Goal: Answer question/provide support: Share knowledge or assist other users

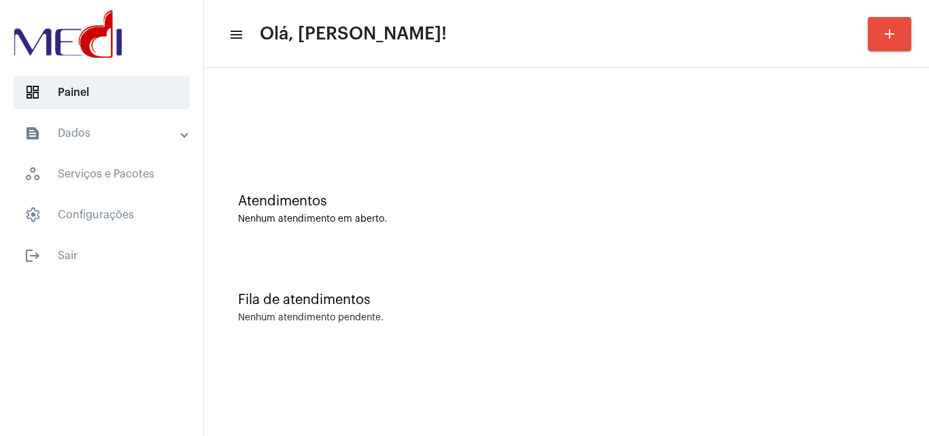
click at [849, 239] on div "Atendimentos Nenhum atendimento em aberto." at bounding box center [566, 202] width 711 height 99
click at [809, 262] on div "Fila de atendimentos Nenhum atendimento pendente." at bounding box center [566, 301] width 711 height 99
click at [859, 265] on div "Fila de atendimentos Nenhum atendimento pendente." at bounding box center [566, 301] width 711 height 99
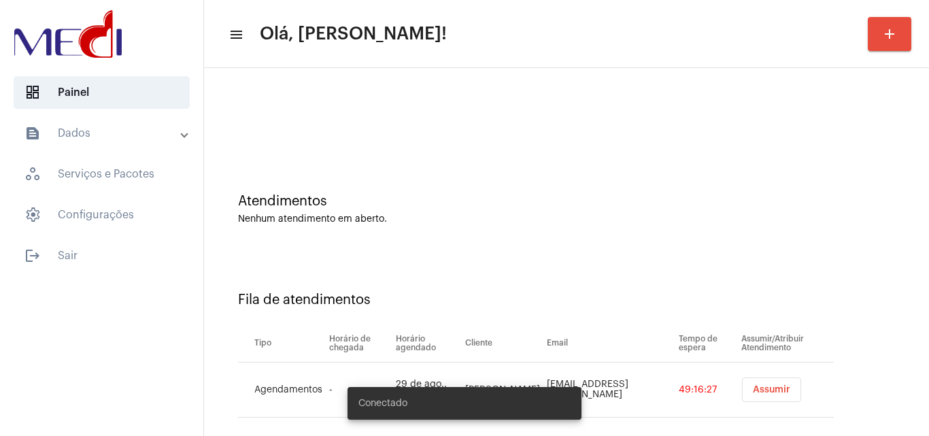
click at [749, 384] on button "Assumir" at bounding box center [771, 389] width 59 height 24
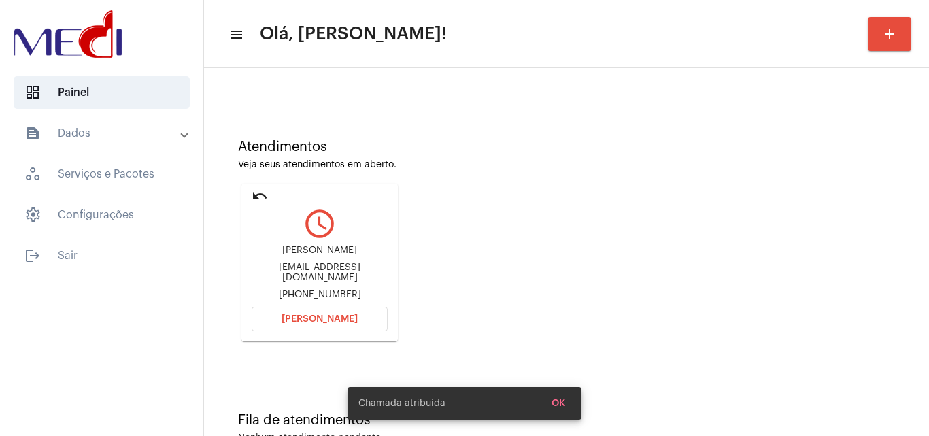
scroll to position [96, 0]
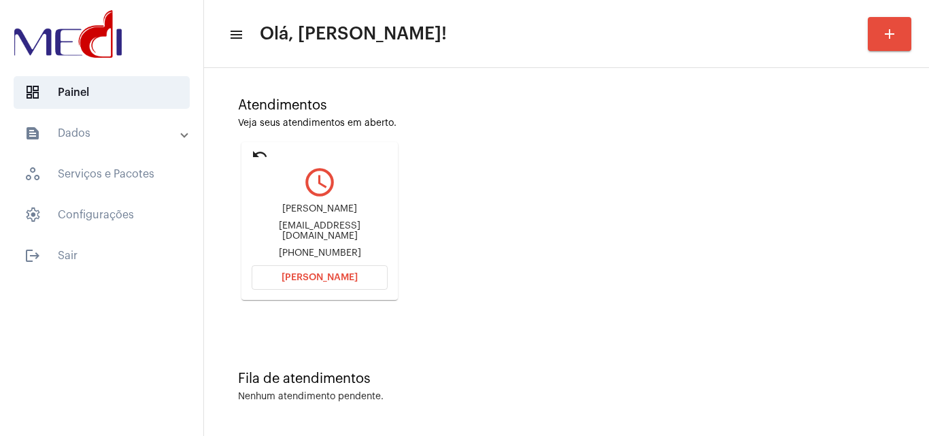
click at [359, 229] on div "nevess.analu@gmail.com" at bounding box center [320, 231] width 136 height 20
copy div "nevess.analu@gmail.com"
click at [373, 273] on button "Abrir Chamada" at bounding box center [320, 277] width 136 height 24
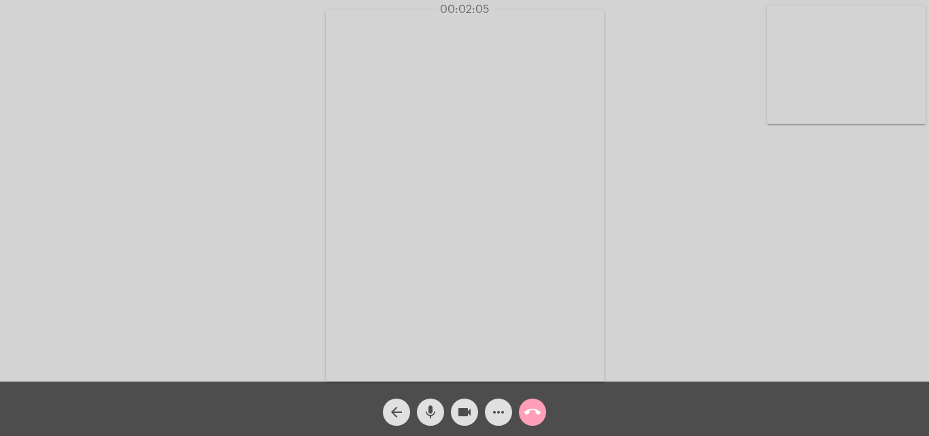
click at [530, 419] on mat-icon "call_end" at bounding box center [532, 412] width 16 height 16
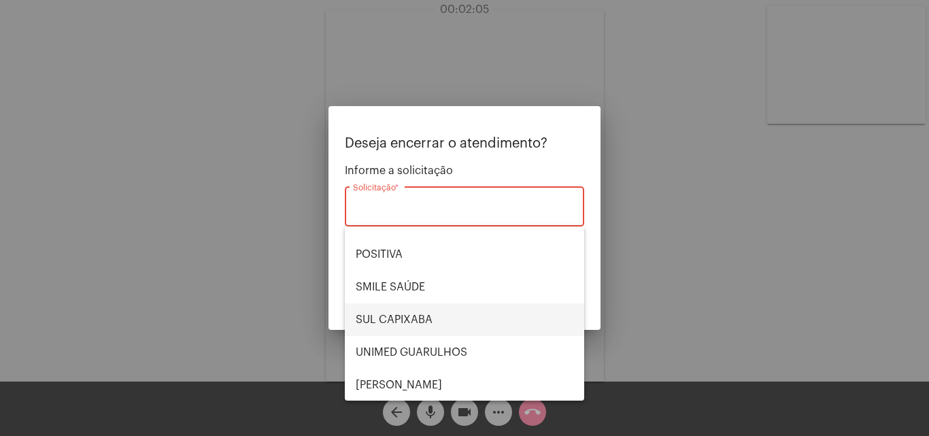
scroll to position [152, 0]
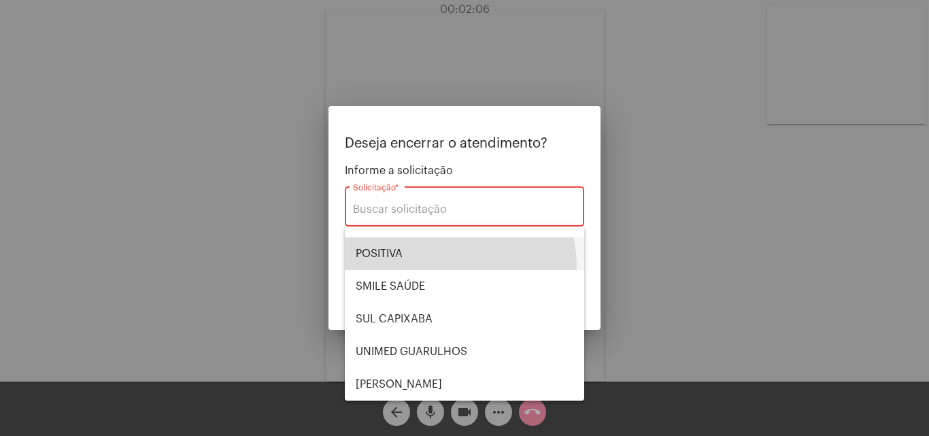
click at [405, 269] on span "POSITIVA" at bounding box center [465, 253] width 218 height 33
type input "POSITIVA"
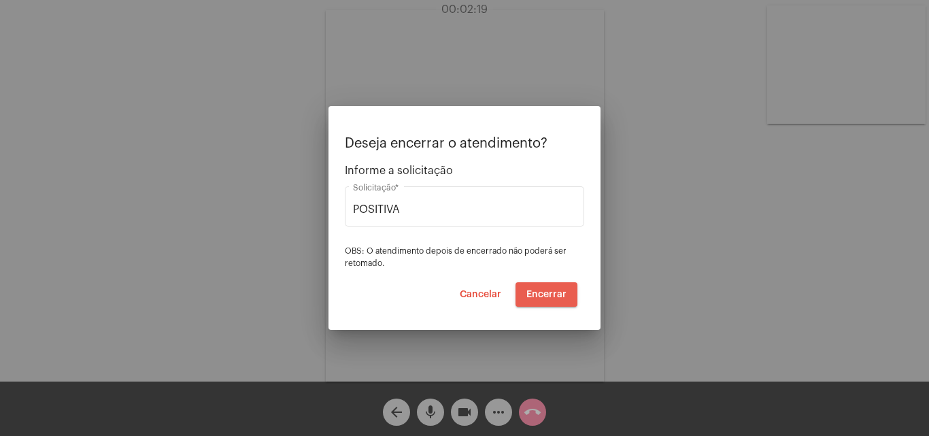
click at [559, 292] on span "Encerrar" at bounding box center [546, 295] width 40 height 10
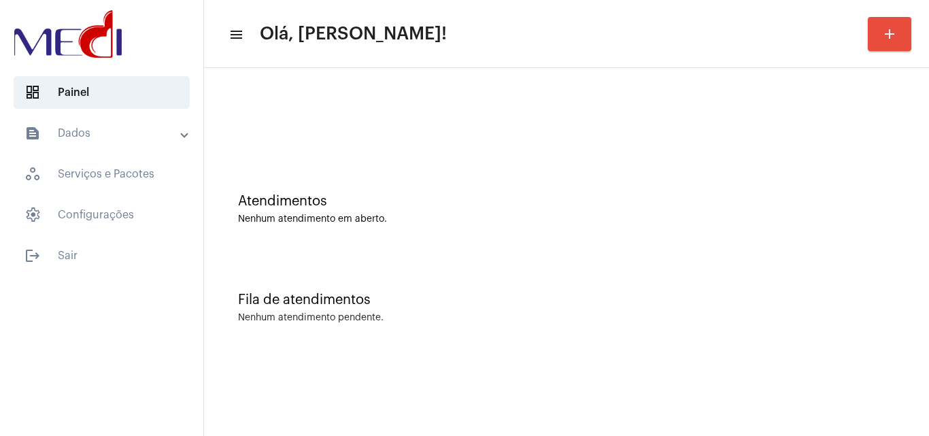
click at [802, 254] on div "Fila de atendimentos Nenhum atendimento pendente." at bounding box center [566, 301] width 711 height 99
click at [858, 208] on div "Atendimentos" at bounding box center [566, 201] width 657 height 15
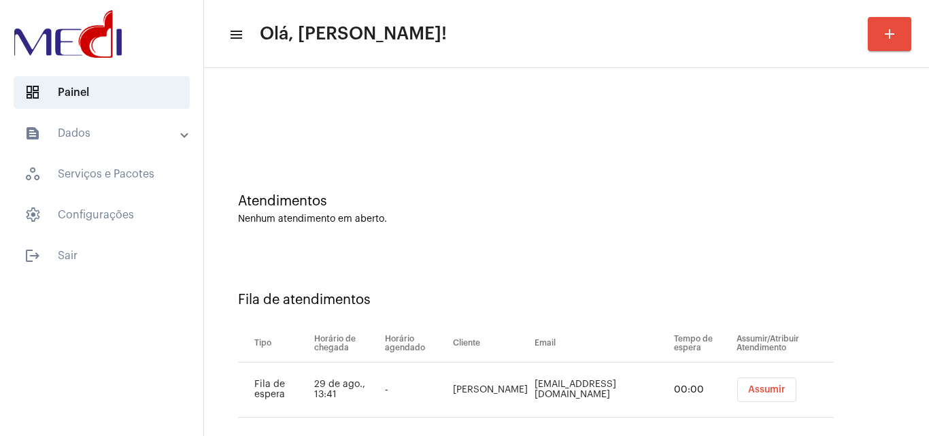
click at [741, 394] on button "Assumir" at bounding box center [766, 389] width 59 height 24
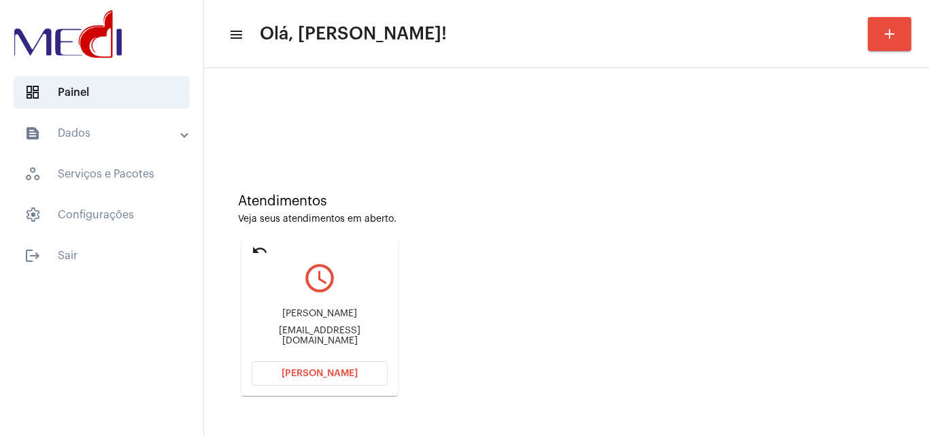
click at [803, 303] on div "Atendimentos Veja seus atendimentos em aberto. undo query_builder Pedro pedromo…" at bounding box center [566, 289] width 711 height 273
click at [338, 333] on div "pedromouraalves28@gmail.com" at bounding box center [320, 336] width 136 height 20
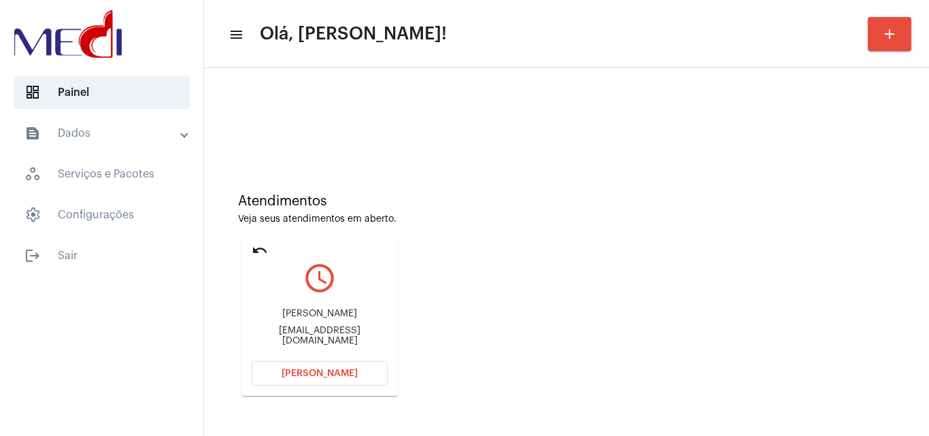
click at [338, 333] on div "pedromouraalves28@gmail.com" at bounding box center [320, 336] width 136 height 20
click at [316, 372] on span "[PERSON_NAME]" at bounding box center [320, 374] width 76 height 10
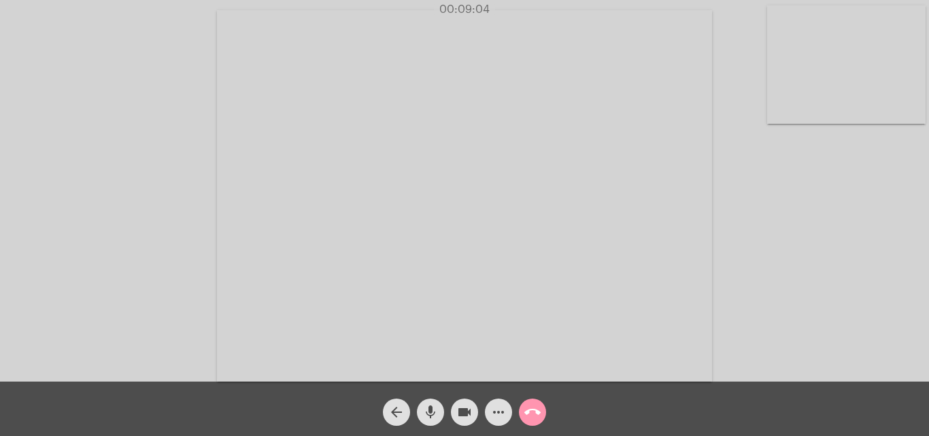
click at [532, 418] on mat-icon "call_end" at bounding box center [532, 412] width 16 height 16
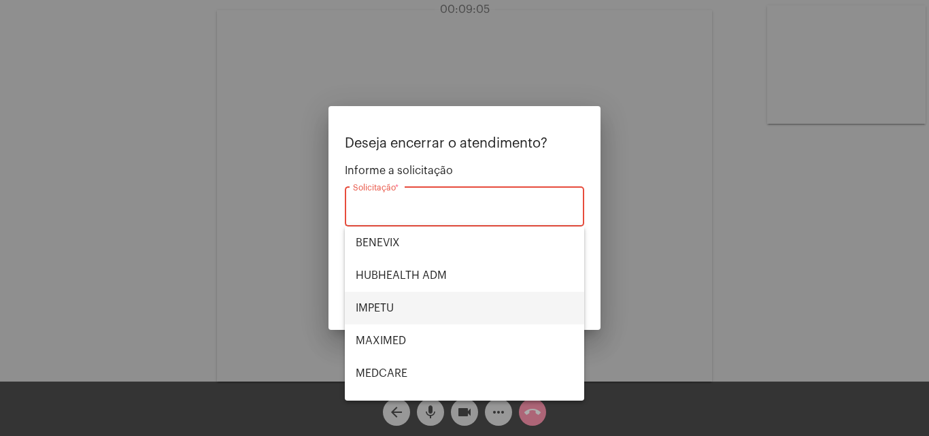
scroll to position [152, 0]
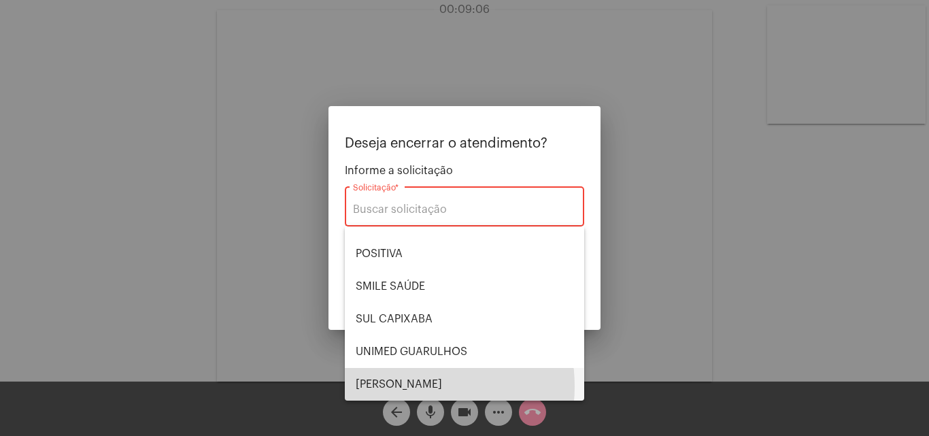
click at [401, 386] on span "[PERSON_NAME]" at bounding box center [465, 384] width 218 height 33
type input "[PERSON_NAME]"
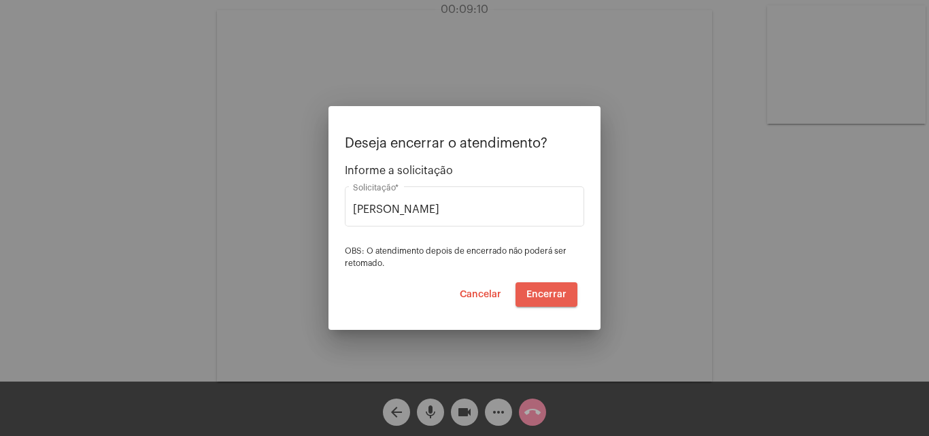
click at [545, 301] on button "Encerrar" at bounding box center [546, 294] width 62 height 24
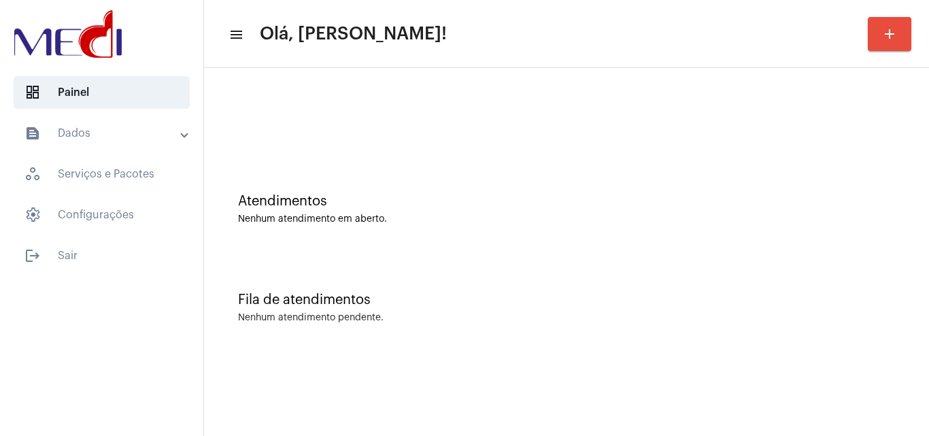
click at [848, 186] on div "Atendimentos Nenhum atendimento em aberto." at bounding box center [566, 202] width 711 height 99
click at [864, 248] on div "Atendimentos Nenhum atendimento em aberto." at bounding box center [566, 202] width 711 height 99
drag, startPoint x: 819, startPoint y: 191, endPoint x: 825, endPoint y: 146, distance: 45.4
click at [825, 146] on div "Atendimentos Nenhum atendimento em aberto. Fila de atendimentos Nenhum atendime…" at bounding box center [566, 212] width 711 height 275
click at [825, 146] on div at bounding box center [566, 114] width 711 height 78
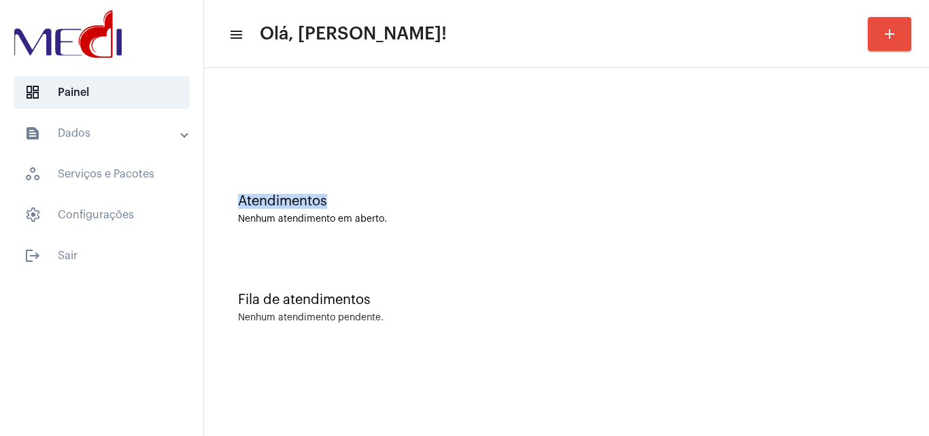
click at [825, 146] on div at bounding box center [566, 114] width 711 height 78
click at [902, 220] on div "Atendimentos Nenhum atendimento em aberto." at bounding box center [566, 202] width 711 height 99
click at [854, 277] on div "Fila de atendimentos Nenhum atendimento pendente." at bounding box center [566, 301] width 711 height 99
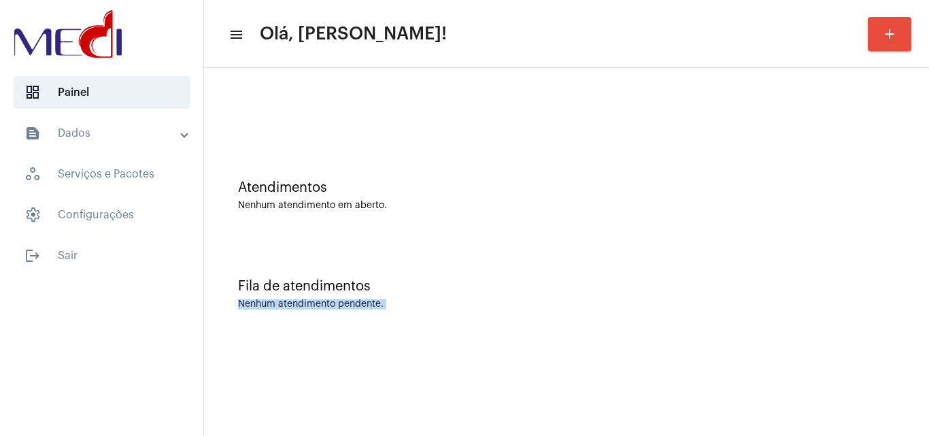
click at [928, 321] on div "Atendimentos Nenhum atendimento em aberto. Fila de atendimentos Nenhum atendime…" at bounding box center [566, 205] width 725 height 275
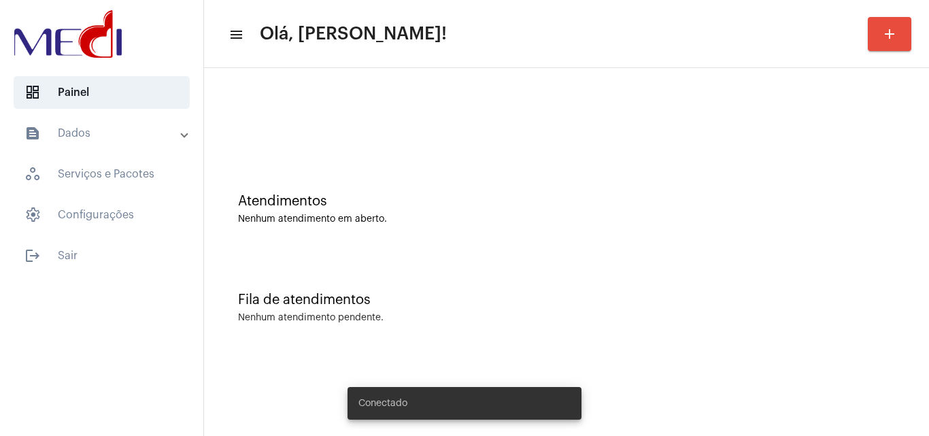
drag, startPoint x: 0, startPoint y: 0, endPoint x: 528, endPoint y: 153, distance: 550.1
click at [528, 153] on div "Atendimentos Nenhum atendimento em aberto." at bounding box center [566, 202] width 711 height 99
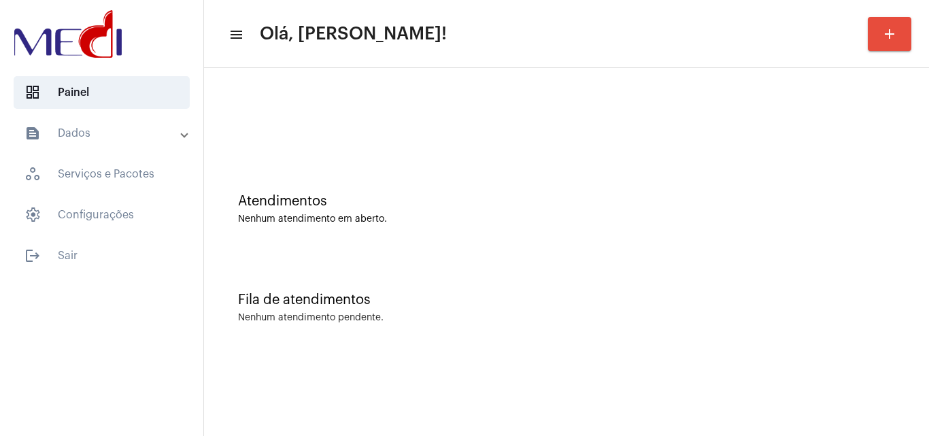
click at [893, 268] on div "Fila de atendimentos Nenhum atendimento pendente." at bounding box center [566, 301] width 711 height 99
click at [824, 243] on div "Atendimentos Nenhum atendimento em aberto." at bounding box center [566, 202] width 711 height 99
click at [838, 115] on div at bounding box center [566, 114] width 711 height 78
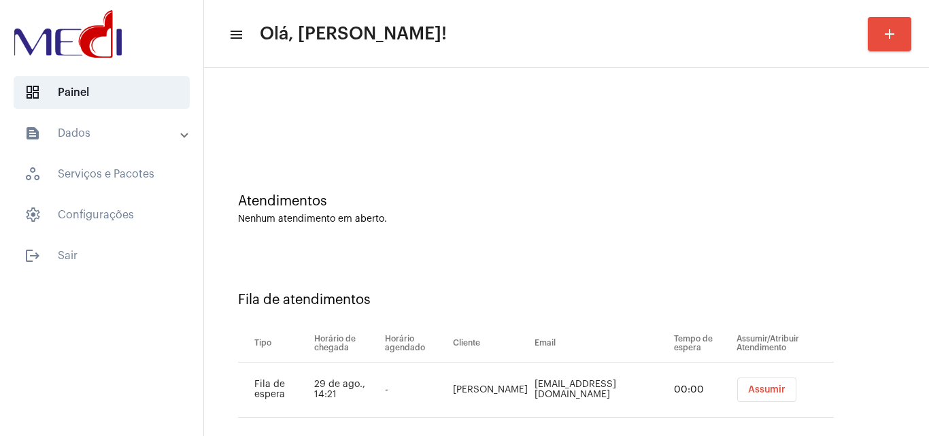
click at [748, 389] on span "Assumir" at bounding box center [766, 390] width 37 height 10
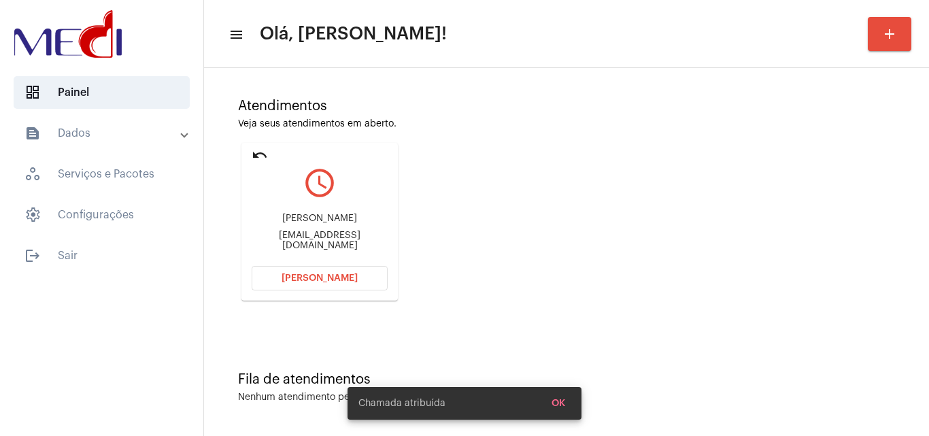
scroll to position [96, 0]
click at [321, 234] on div "[PERSON_NAME] [EMAIL_ADDRESS][DOMAIN_NAME]" at bounding box center [320, 231] width 136 height 61
click at [321, 234] on div "Luis Fernando alves fgo@me.com" at bounding box center [320, 231] width 136 height 61
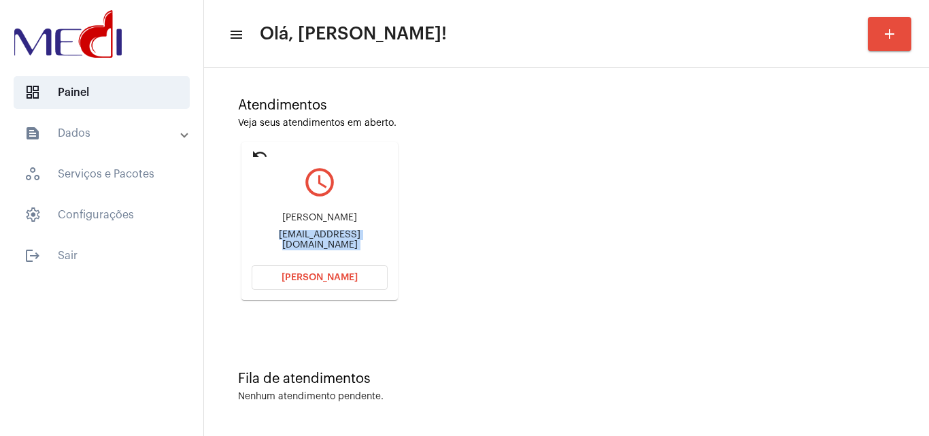
copy mat-card-content "fgo@me.com Abrir Chamada"
click at [324, 284] on button "[PERSON_NAME]" at bounding box center [320, 277] width 136 height 24
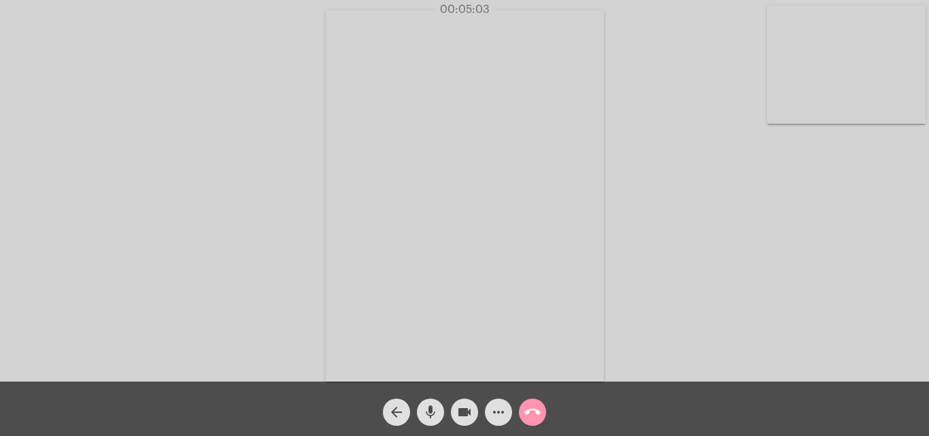
click at [520, 400] on div "call_end" at bounding box center [532, 409] width 34 height 34
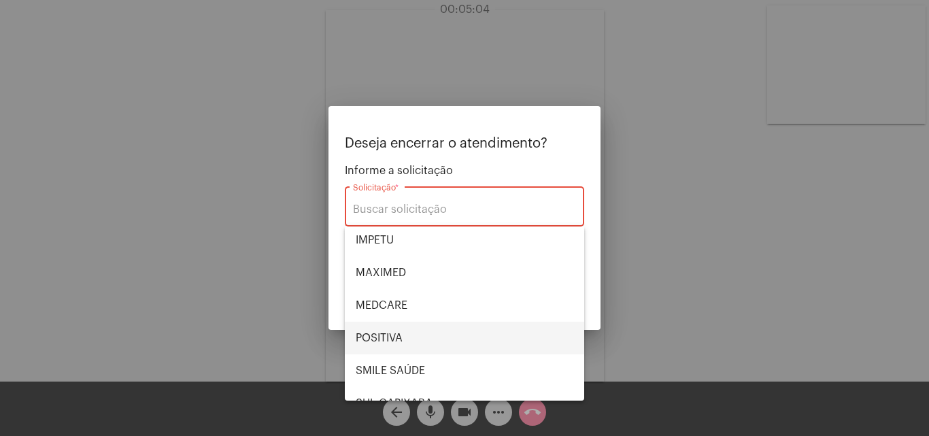
scroll to position [152, 0]
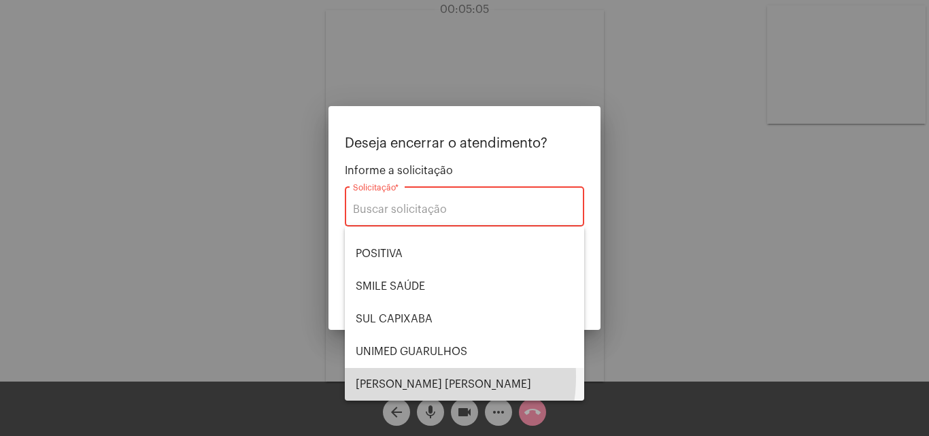
click at [410, 377] on span "[PERSON_NAME]" at bounding box center [465, 384] width 218 height 33
type input "[PERSON_NAME]"
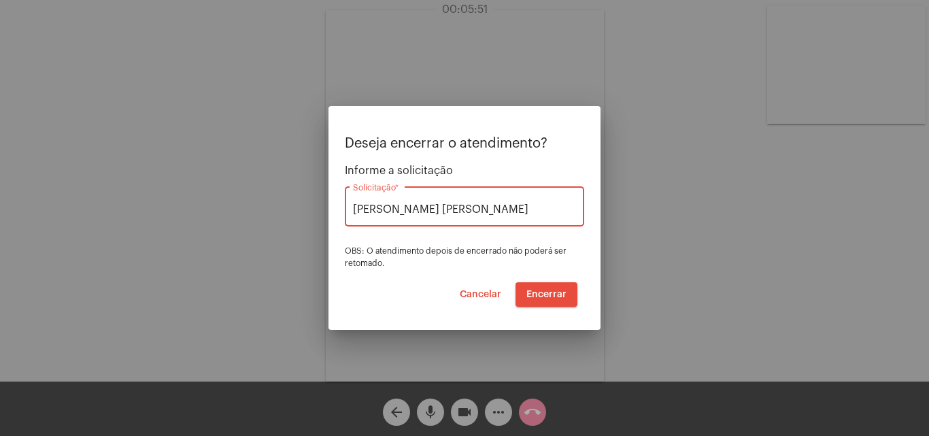
click at [554, 294] on span "Encerrar" at bounding box center [546, 295] width 40 height 10
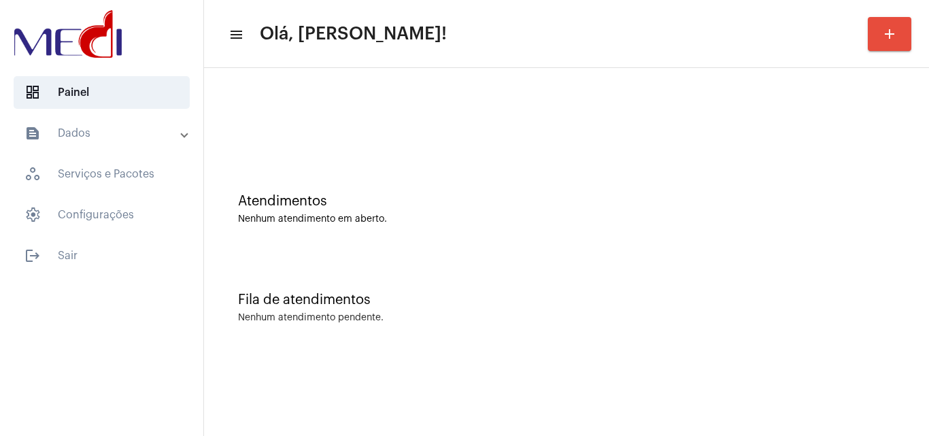
drag, startPoint x: 928, startPoint y: 238, endPoint x: 887, endPoint y: 238, distance: 40.8
click at [925, 238] on div "Atendimentos Nenhum atendimento em aberto. Fila de atendimentos Nenhum atendime…" at bounding box center [566, 212] width 725 height 289
click at [825, 199] on div "Atendimentos" at bounding box center [566, 201] width 657 height 15
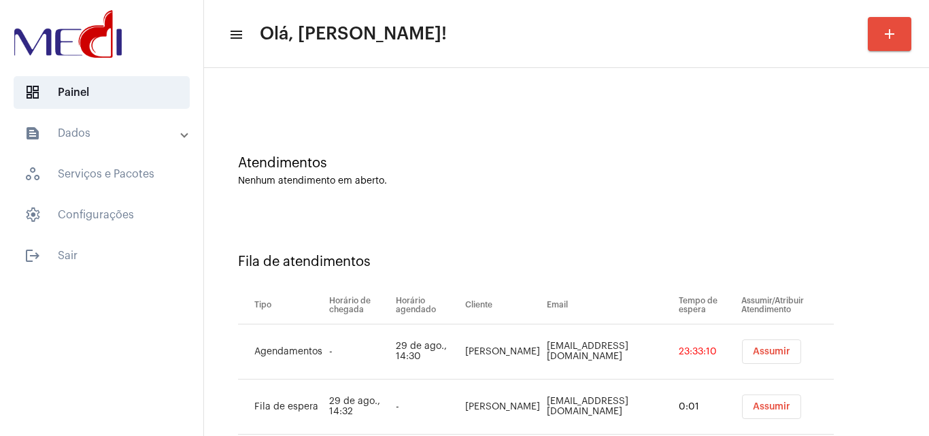
scroll to position [73, 0]
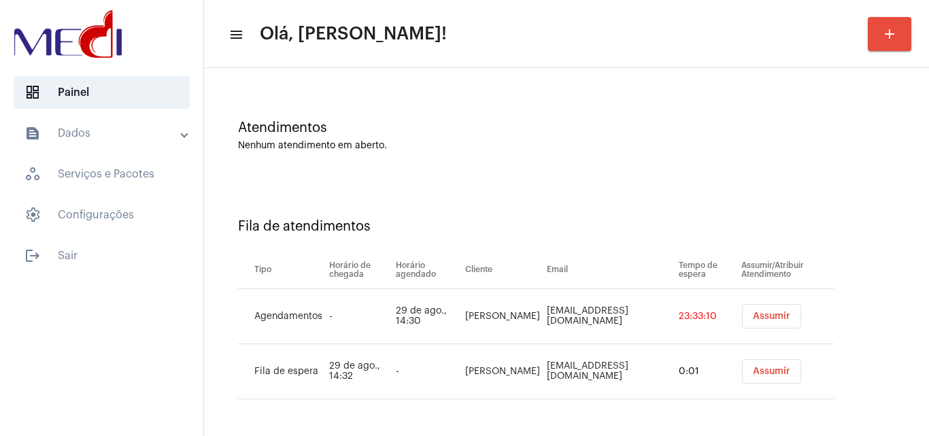
click at [886, 239] on div "Fila de atendimentos Tipo Horário de chegada Horário agendado Cliente Email Tem…" at bounding box center [566, 303] width 711 height 251
click at [782, 375] on span "Assumir" at bounding box center [771, 372] width 37 height 10
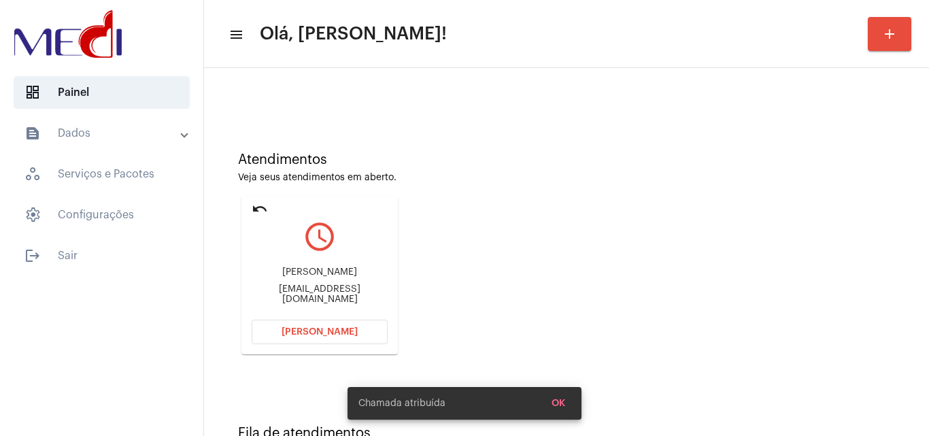
scroll to position [96, 0]
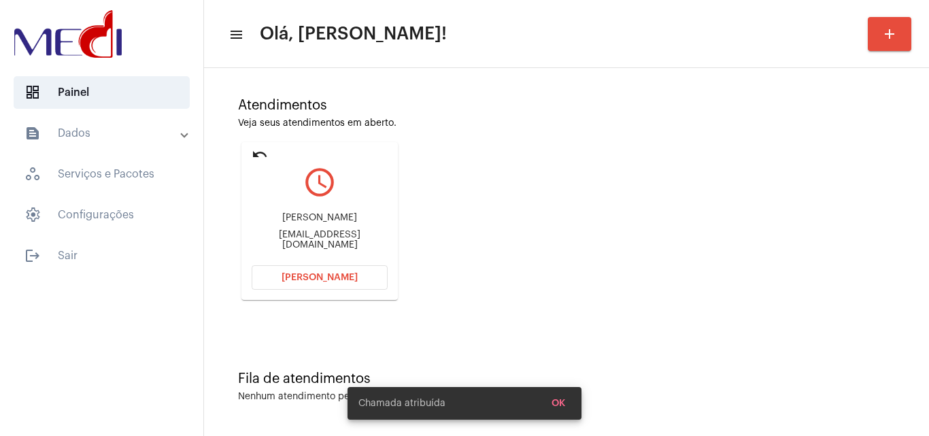
click at [319, 237] on div "Edsonrochedo@hotmail.com" at bounding box center [320, 240] width 136 height 20
copy mat-card-content "Edsonrochedo@hotmail.com Abrir Chamada"
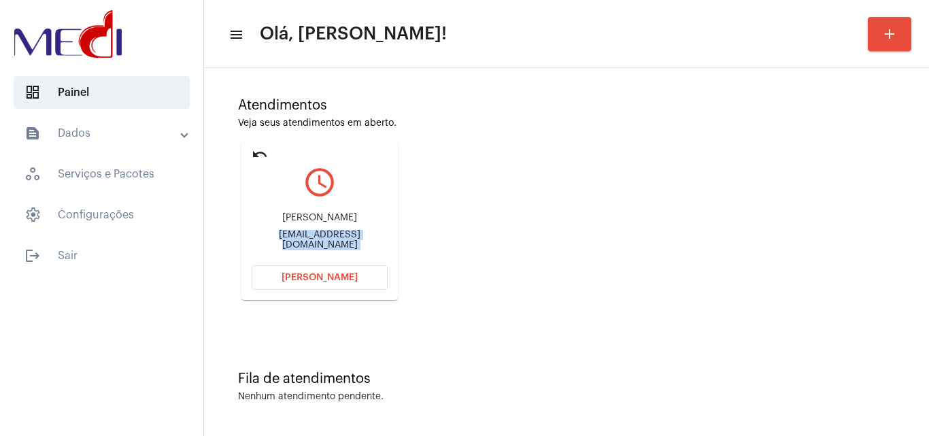
click at [341, 280] on span "[PERSON_NAME]" at bounding box center [320, 278] width 76 height 10
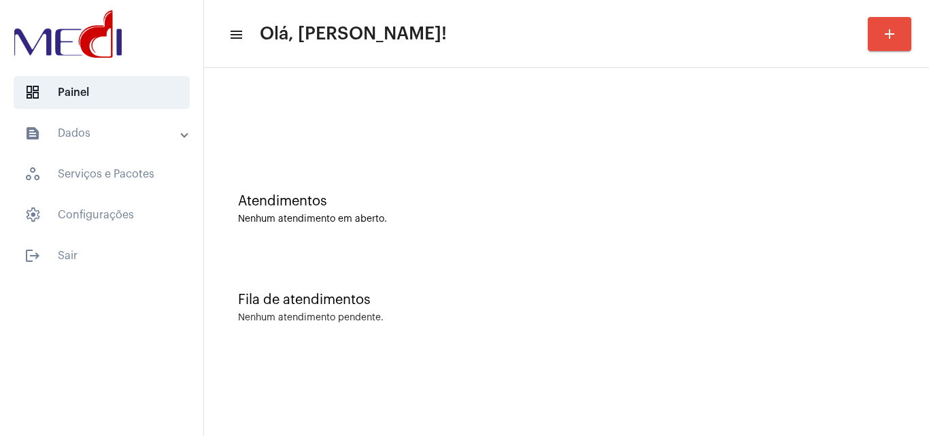
click at [797, 296] on div "Fila de atendimentos" at bounding box center [566, 299] width 657 height 15
click at [910, 318] on div "Fila de atendimentos Nenhum atendimento pendente." at bounding box center [566, 301] width 711 height 99
click at [882, 186] on div "Atendimentos Nenhum atendimento em aberto." at bounding box center [566, 202] width 711 height 99
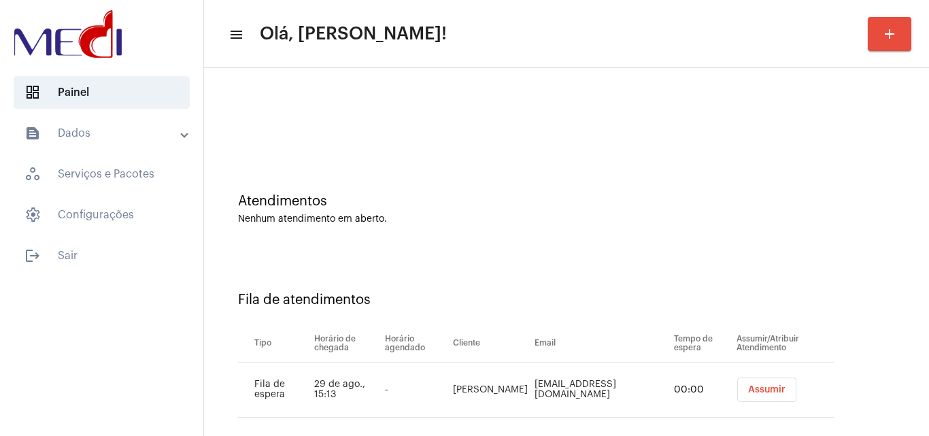
click at [770, 390] on span "Assumir" at bounding box center [766, 390] width 37 height 10
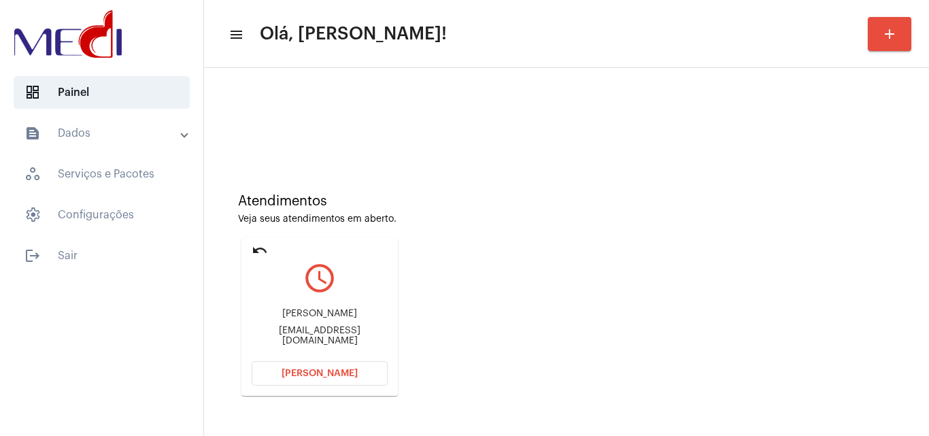
click at [835, 278] on div "Atendimentos Veja seus atendimentos em aberto. undo query_builder [PERSON_NAME]…" at bounding box center [566, 289] width 711 height 273
click at [344, 340] on div "[EMAIL_ADDRESS][DOMAIN_NAME]" at bounding box center [320, 336] width 136 height 20
copy mat-card-content "[EMAIL_ADDRESS][DOMAIN_NAME] [PERSON_NAME]"
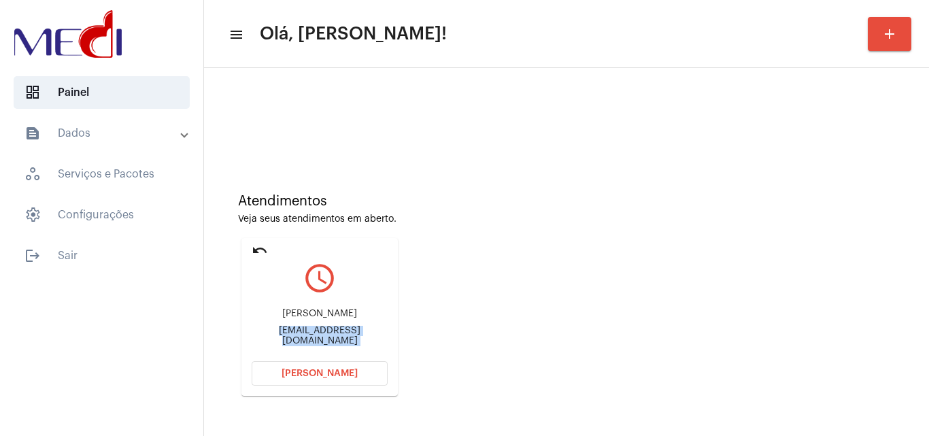
click at [356, 373] on button "[PERSON_NAME]" at bounding box center [320, 373] width 136 height 24
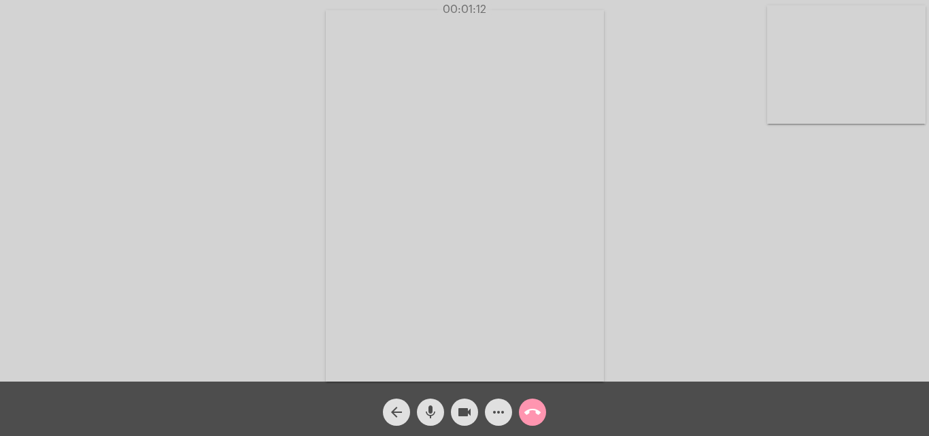
click at [535, 415] on mat-icon "call_end" at bounding box center [532, 412] width 16 height 16
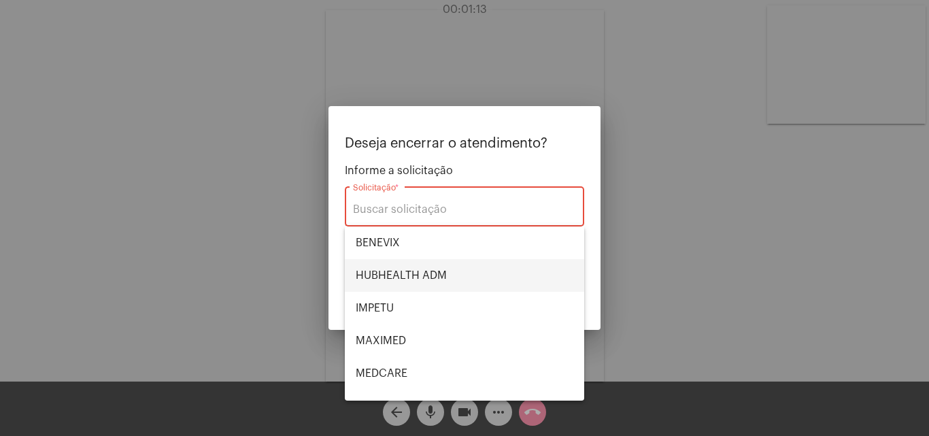
click at [405, 271] on span "HUBHEALTH ADM" at bounding box center [465, 275] width 218 height 33
type input "HUBHEALTH ADM"
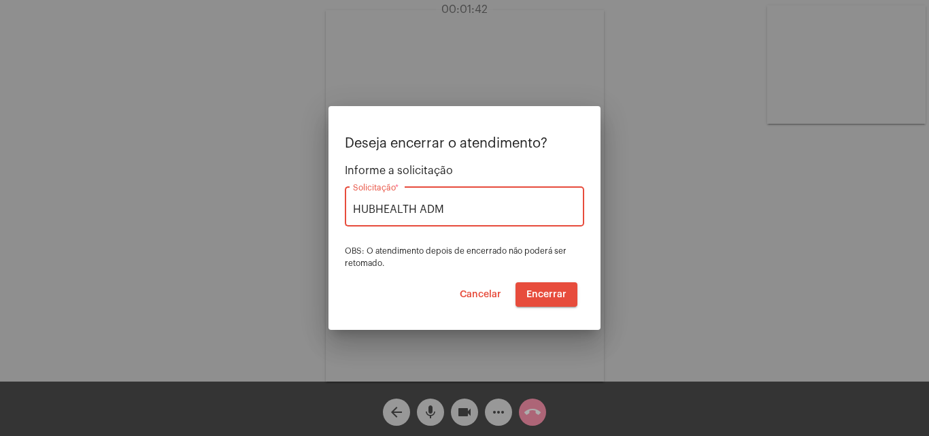
click at [556, 292] on span "Encerrar" at bounding box center [546, 295] width 40 height 10
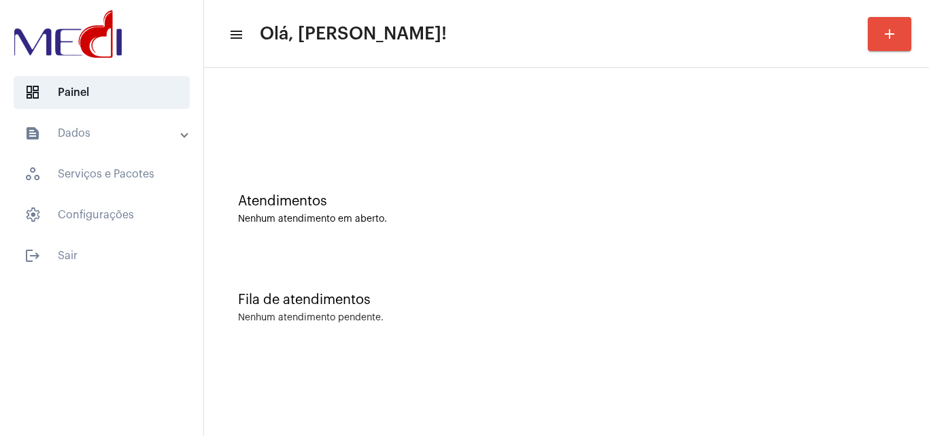
click at [823, 192] on div "Atendimentos Nenhum atendimento em aberto." at bounding box center [566, 202] width 711 height 99
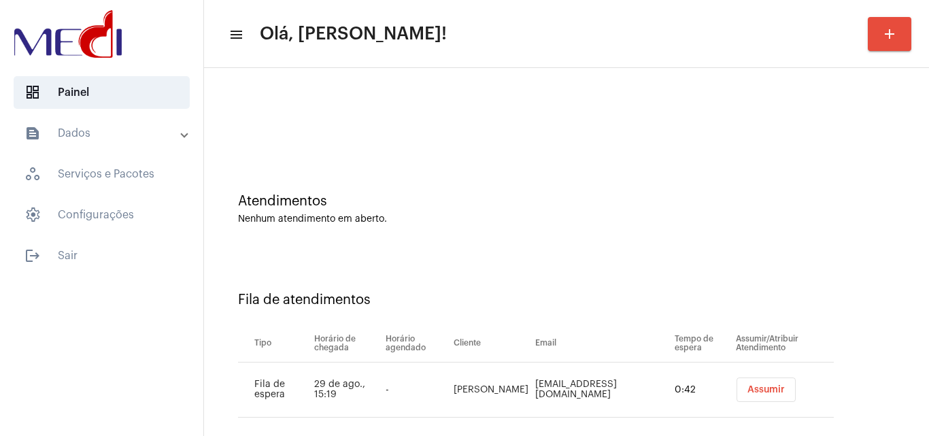
click at [753, 391] on span "Assumir" at bounding box center [765, 390] width 37 height 10
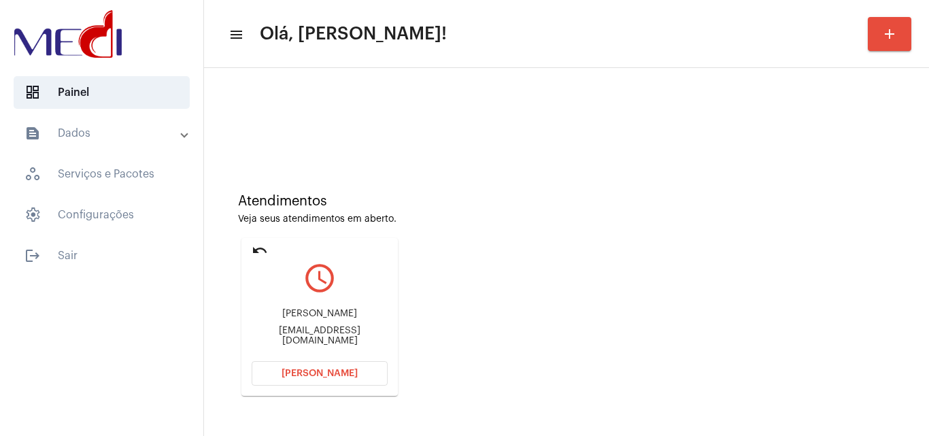
click at [311, 316] on div "Leandro leite de lima" at bounding box center [320, 314] width 136 height 10
click at [358, 339] on div "leandrolima2588@gmail.com" at bounding box center [320, 336] width 136 height 20
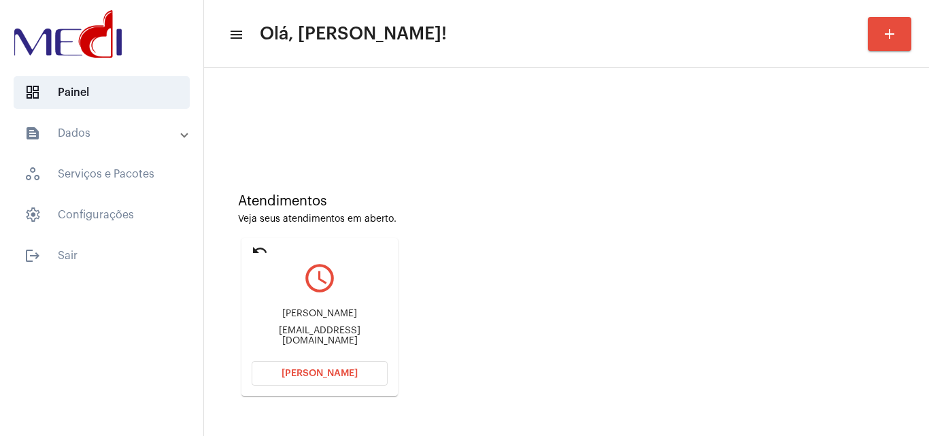
copy mat-card-content "leandrolima2588@gmail.com Abrir Chamada"
click at [344, 379] on button "[PERSON_NAME]" at bounding box center [320, 373] width 136 height 24
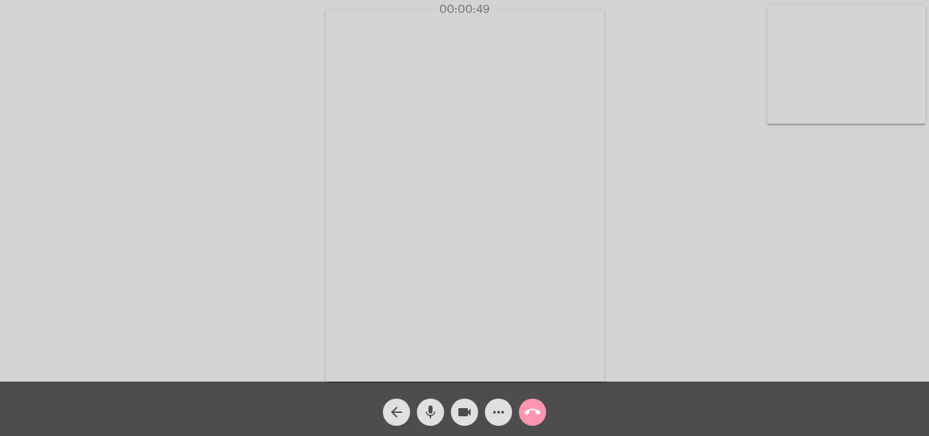
click at [537, 411] on mat-icon "call_end" at bounding box center [532, 412] width 16 height 16
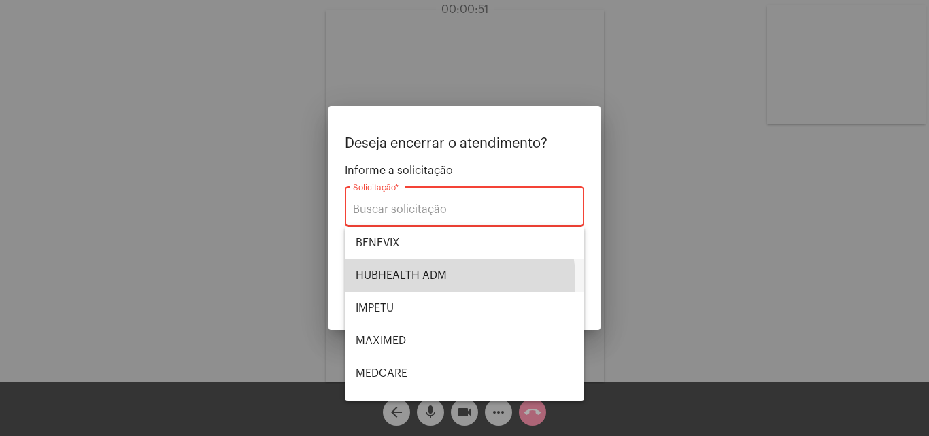
click at [428, 279] on span "HUBHEALTH ADM" at bounding box center [465, 275] width 218 height 33
type input "HUBHEALTH ADM"
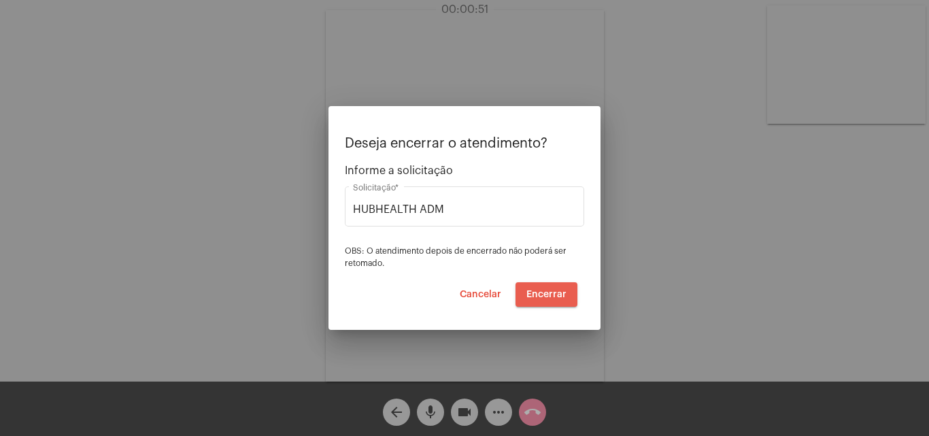
click at [556, 296] on span "Encerrar" at bounding box center [546, 295] width 40 height 10
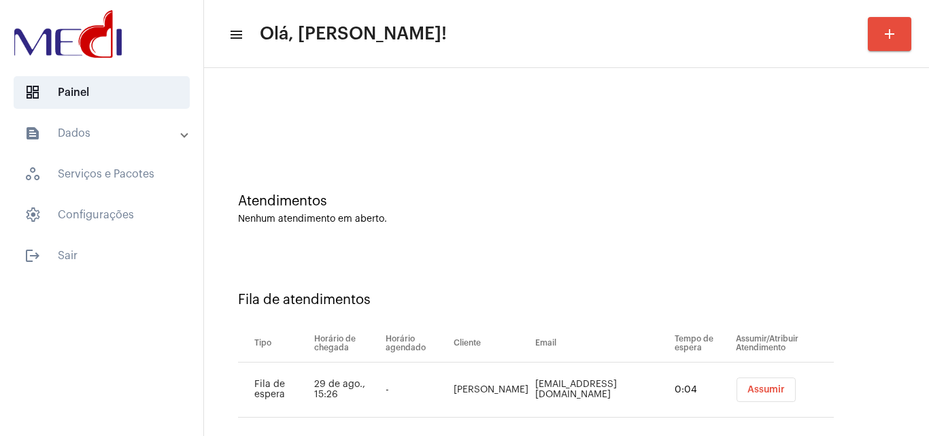
click at [736, 391] on button "Assumir" at bounding box center [765, 389] width 59 height 24
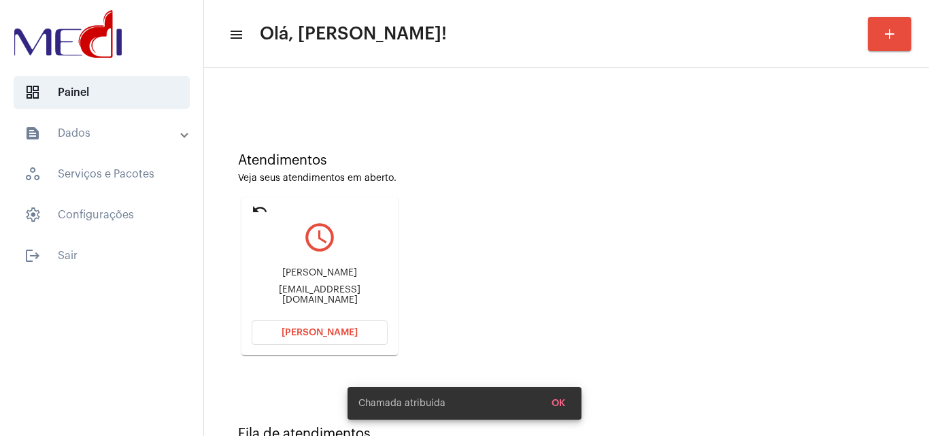
scroll to position [96, 0]
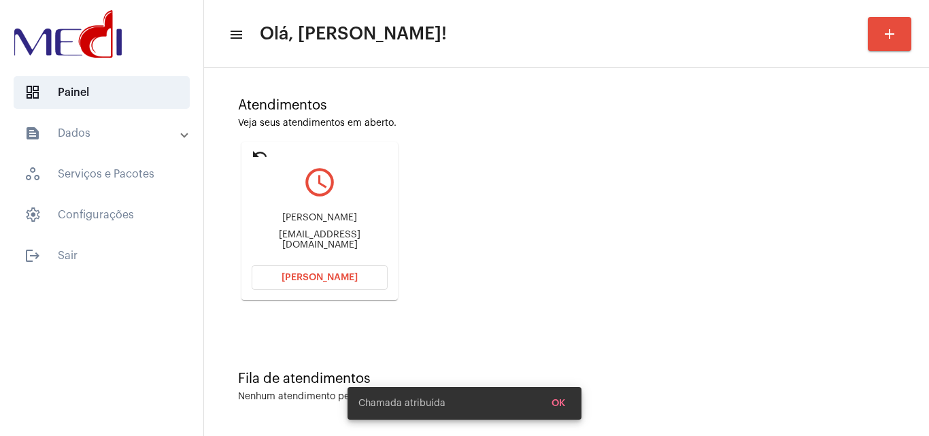
click at [340, 240] on div "jorolelo@hotmail.com" at bounding box center [320, 240] width 136 height 20
copy mat-card-content "jorolelo@hotmail.com Abrir Chamada"
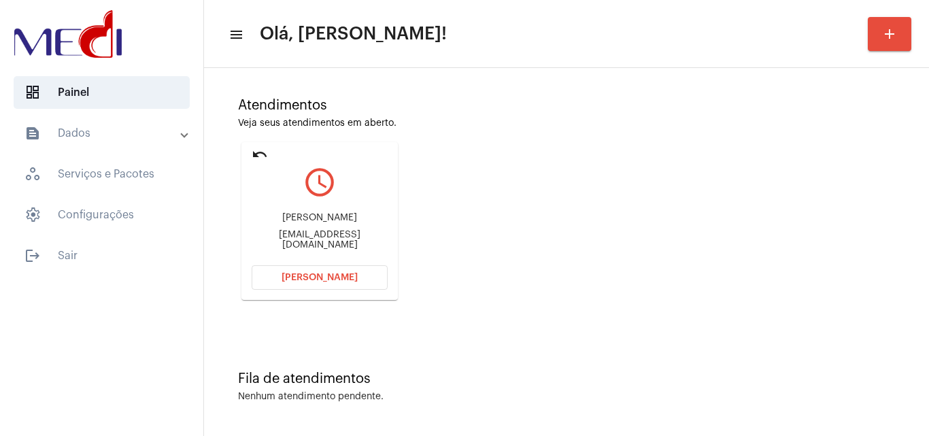
click at [560, 274] on div "Atendimentos Veja seus atendimentos em aberto. undo query_builder JOEL FERNANDE…" at bounding box center [566, 193] width 711 height 273
click at [357, 273] on button "[PERSON_NAME]" at bounding box center [320, 277] width 136 height 24
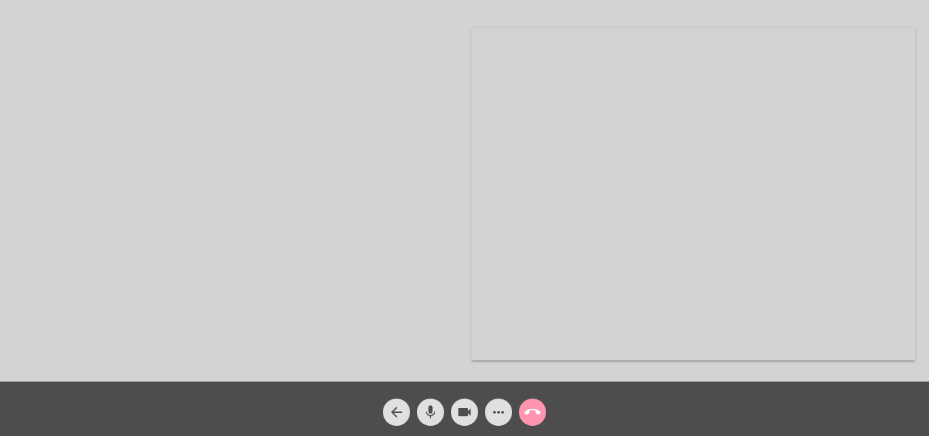
click at [517, 407] on div "call_end" at bounding box center [532, 409] width 34 height 34
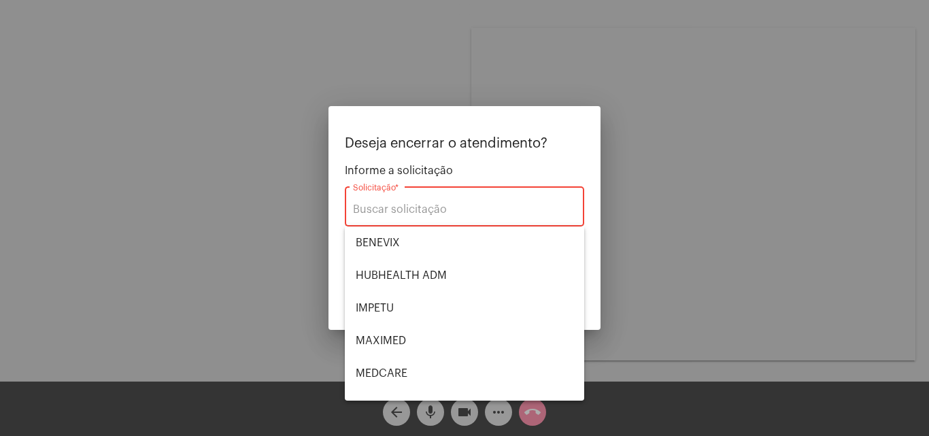
click at [413, 74] on div at bounding box center [464, 218] width 929 height 436
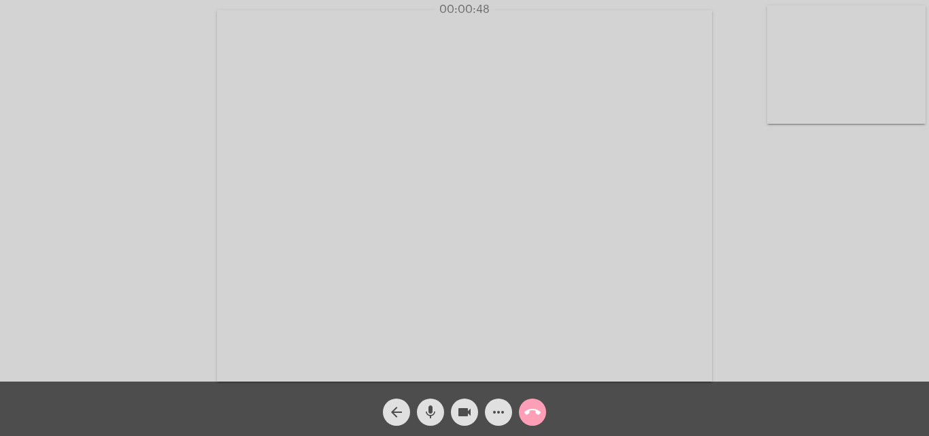
click at [522, 413] on button "call_end" at bounding box center [532, 411] width 27 height 27
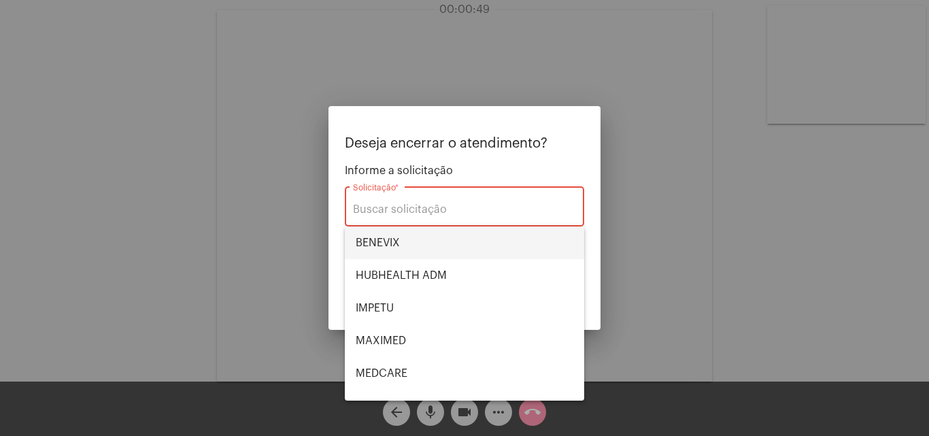
click at [394, 239] on span "BENEVIX" at bounding box center [465, 242] width 218 height 33
type input "BENEVIX"
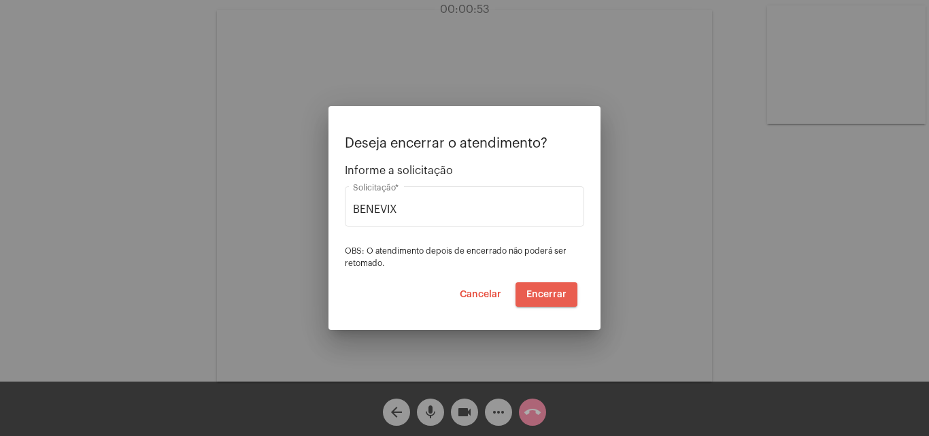
click at [545, 294] on span "Encerrar" at bounding box center [546, 295] width 40 height 10
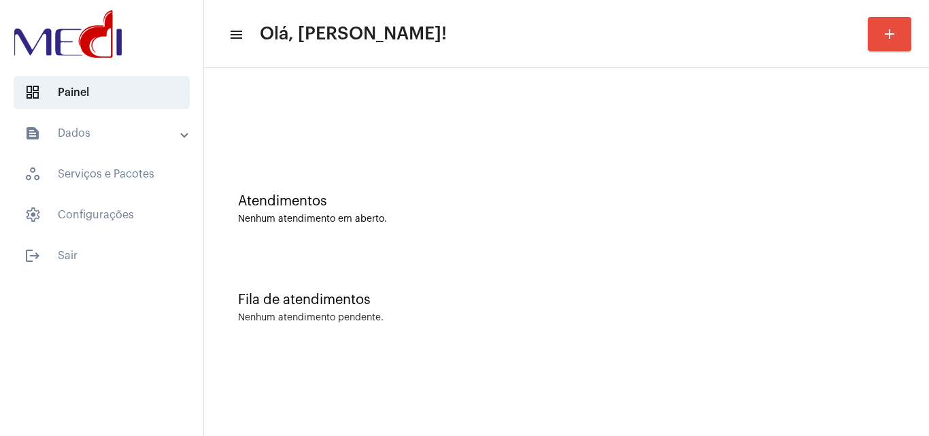
drag, startPoint x: 836, startPoint y: 309, endPoint x: 796, endPoint y: 311, distance: 40.2
click at [832, 309] on div "Fila de atendimentos Nenhum atendimento pendente." at bounding box center [566, 301] width 711 height 99
click at [807, 218] on div "Nenhum atendimento em aberto." at bounding box center [566, 219] width 657 height 10
drag, startPoint x: 836, startPoint y: 190, endPoint x: 815, endPoint y: 220, distance: 36.6
click at [836, 190] on div "Atendimentos Nenhum atendimento em aberto." at bounding box center [566, 202] width 711 height 99
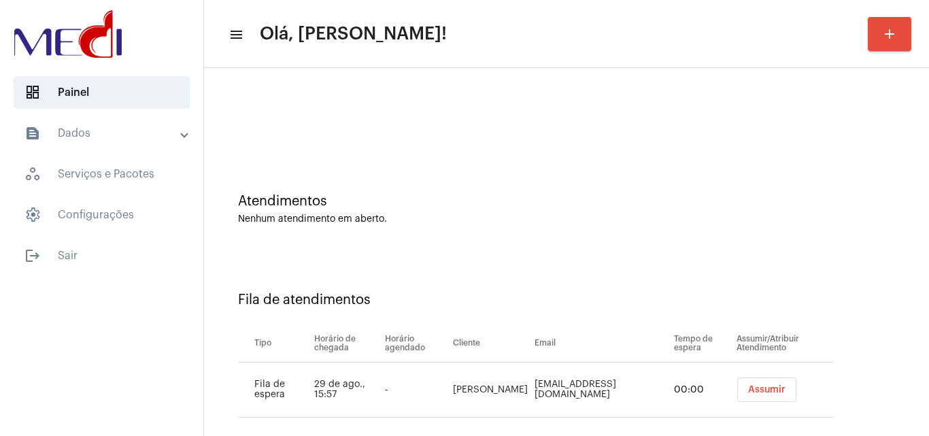
click at [754, 396] on button "Assumir" at bounding box center [766, 389] width 59 height 24
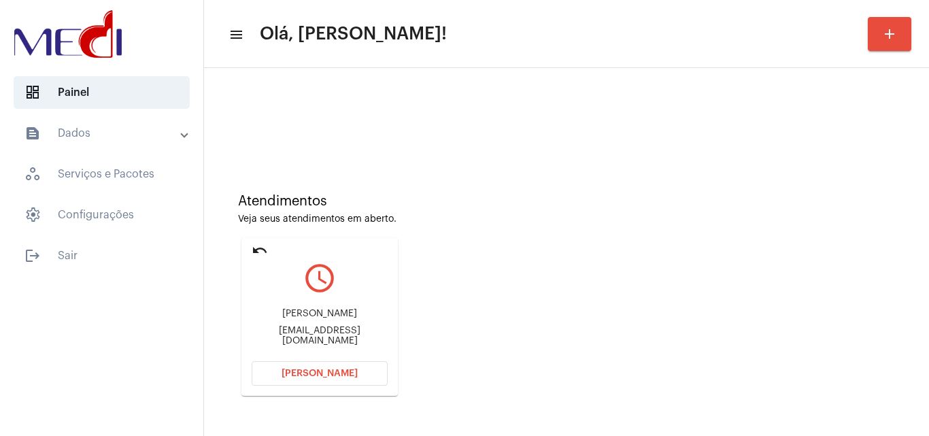
scroll to position [193, 0]
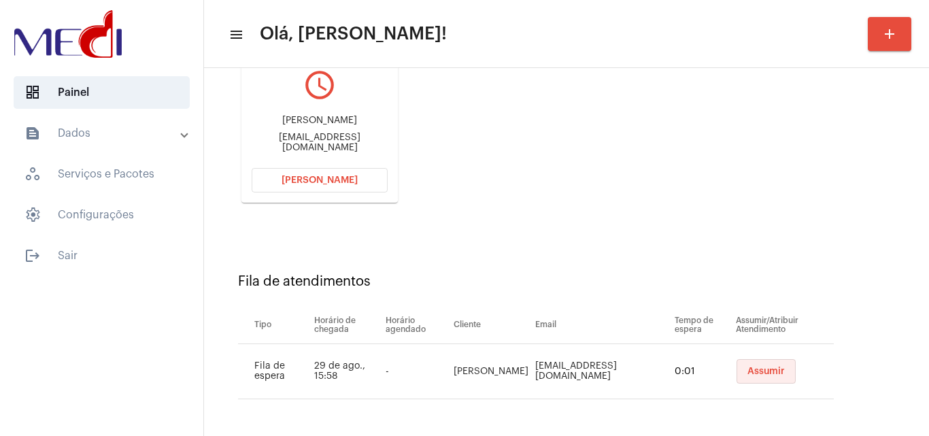
click at [756, 364] on button "Assumir" at bounding box center [765, 371] width 59 height 24
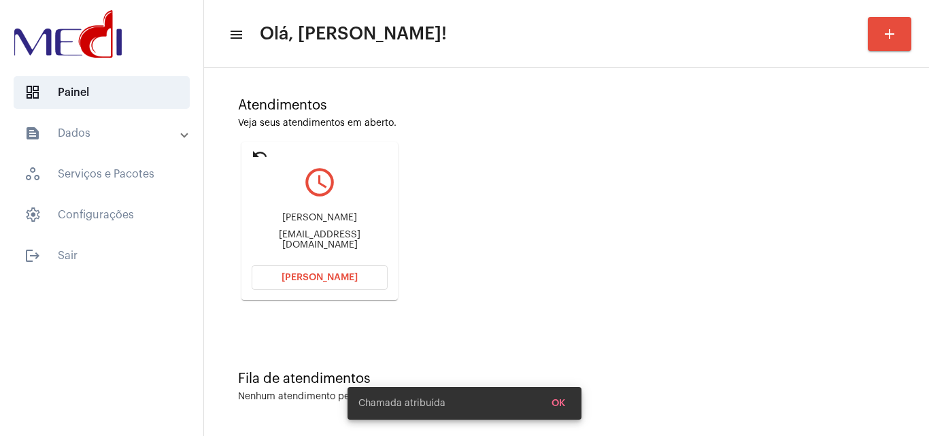
scroll to position [0, 0]
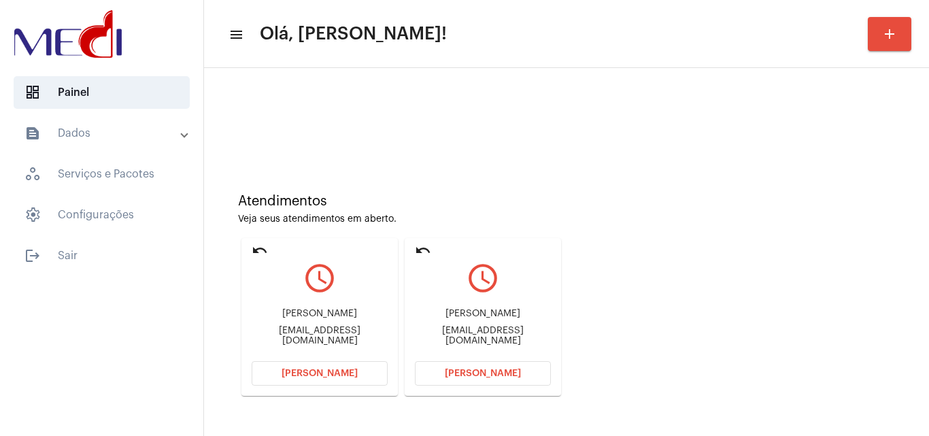
click at [479, 335] on div "[EMAIL_ADDRESS][DOMAIN_NAME]" at bounding box center [483, 336] width 136 height 20
copy mat-card-content "[EMAIL_ADDRESS][DOMAIN_NAME] [PERSON_NAME]"
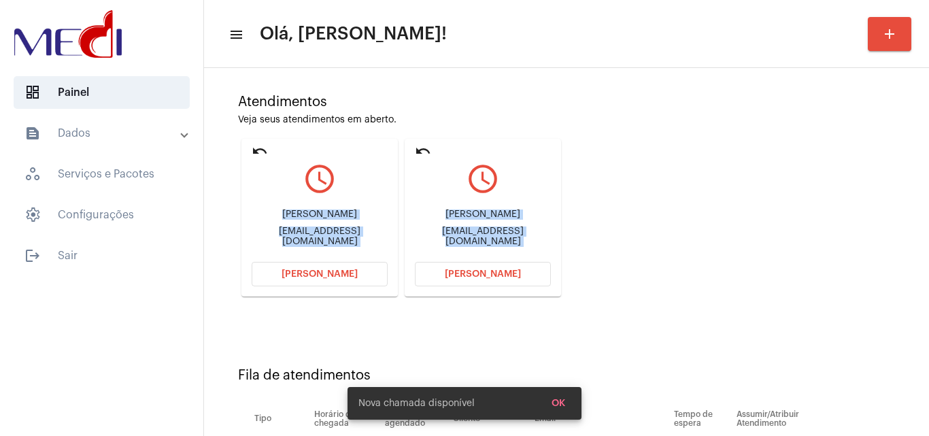
scroll to position [193, 0]
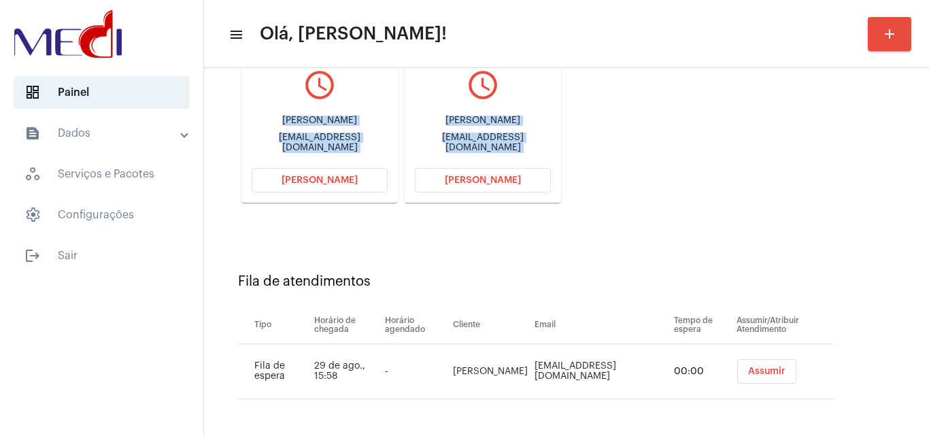
click at [655, 161] on div "Atendimentos Veja seus atendimentos em aberto. undo query_builder Natalia Alons…" at bounding box center [566, 96] width 711 height 273
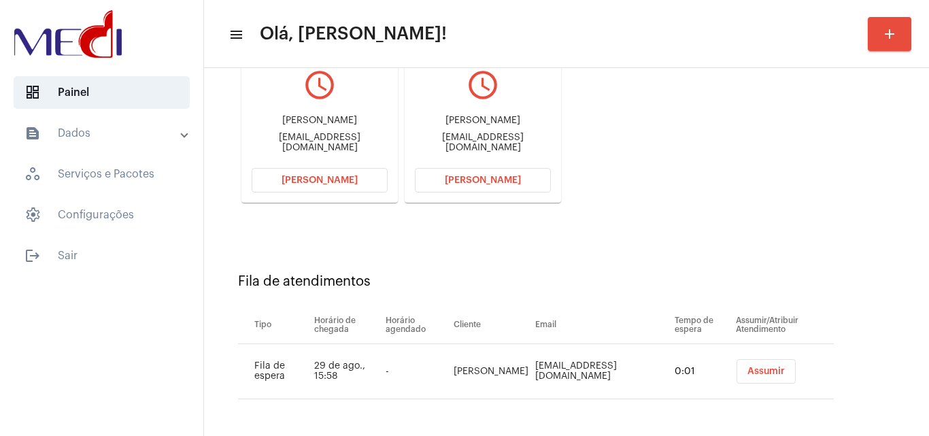
click at [496, 143] on div "[EMAIL_ADDRESS][DOMAIN_NAME]" at bounding box center [483, 143] width 136 height 20
copy mat-card-content "[EMAIL_ADDRESS][DOMAIN_NAME] [PERSON_NAME]"
click at [764, 370] on span "Assumir" at bounding box center [765, 372] width 37 height 10
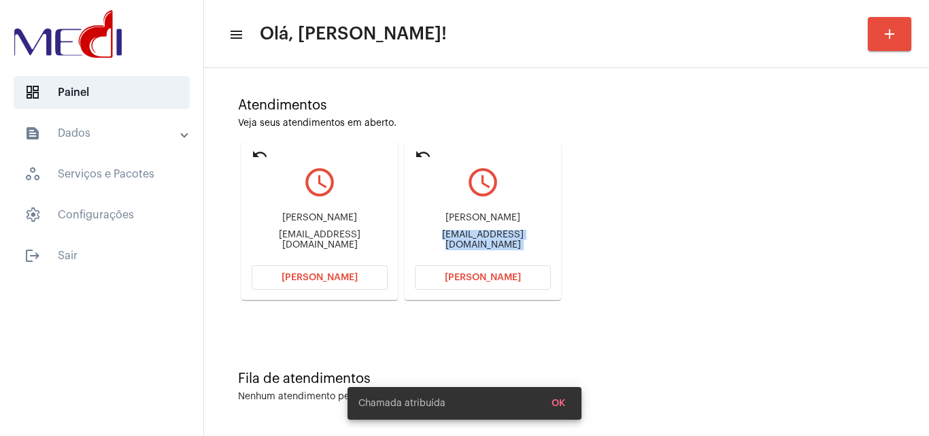
scroll to position [0, 0]
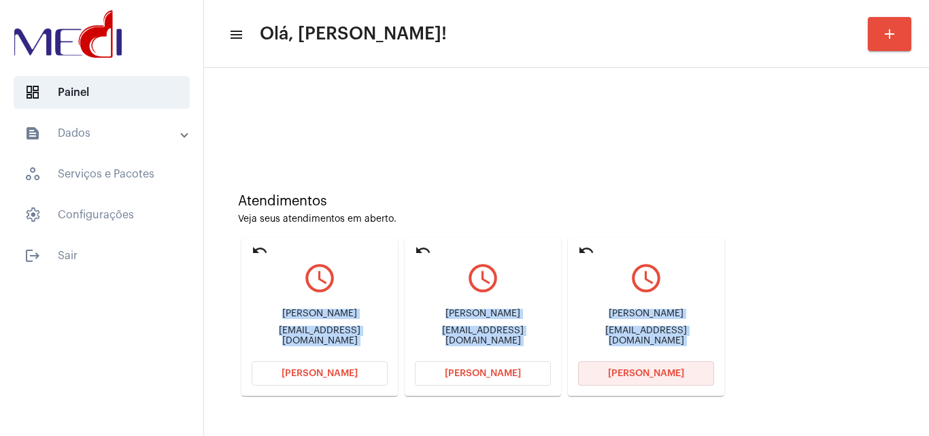
click at [624, 380] on button "[PERSON_NAME]" at bounding box center [646, 373] width 136 height 24
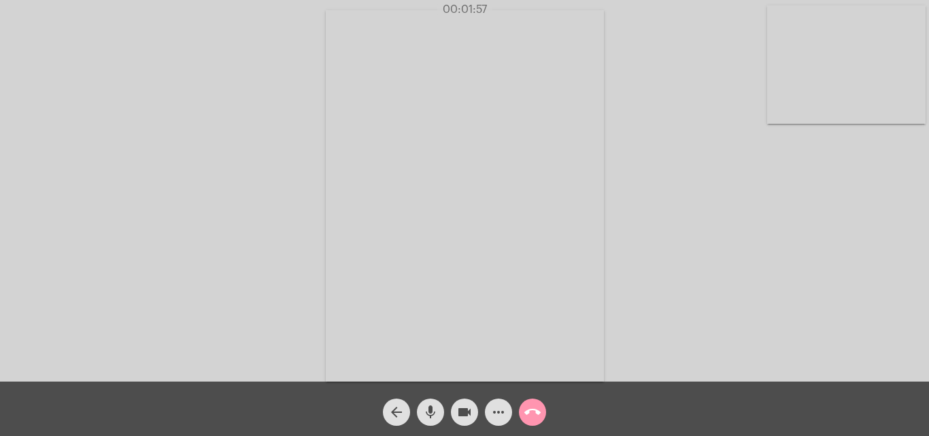
click at [530, 411] on mat-icon "call_end" at bounding box center [532, 412] width 16 height 16
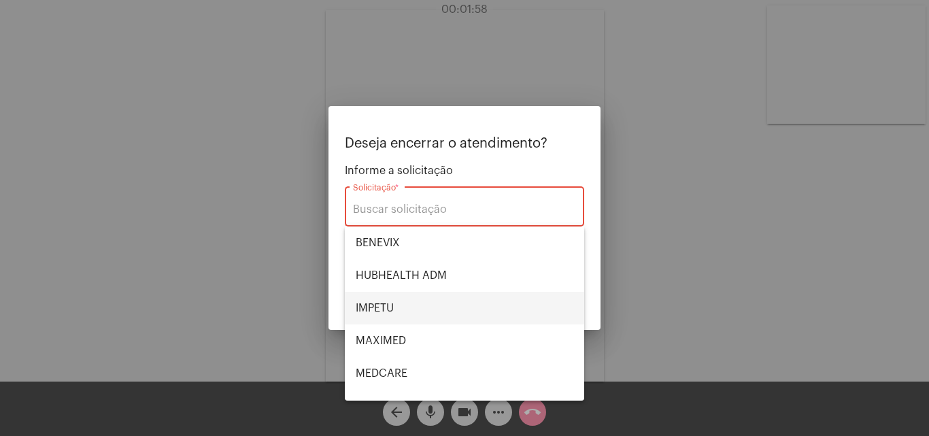
click at [399, 309] on span "IMPETU" at bounding box center [465, 308] width 218 height 33
type input "IMPETU"
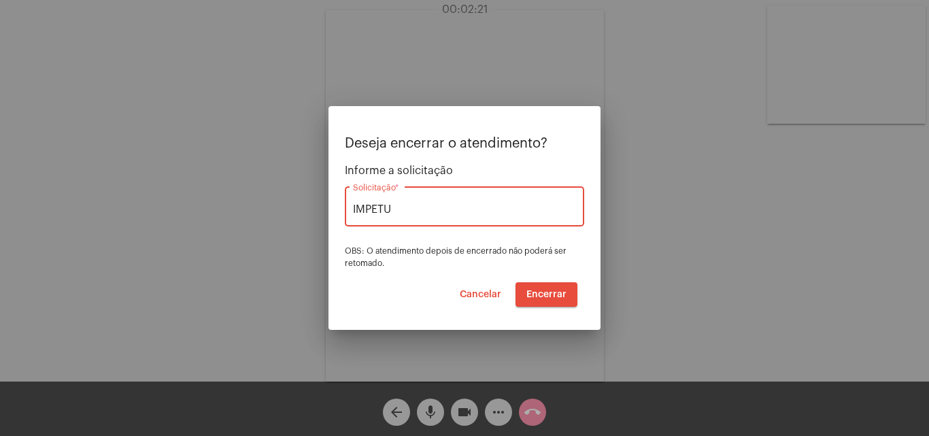
click at [551, 296] on span "Encerrar" at bounding box center [546, 295] width 40 height 10
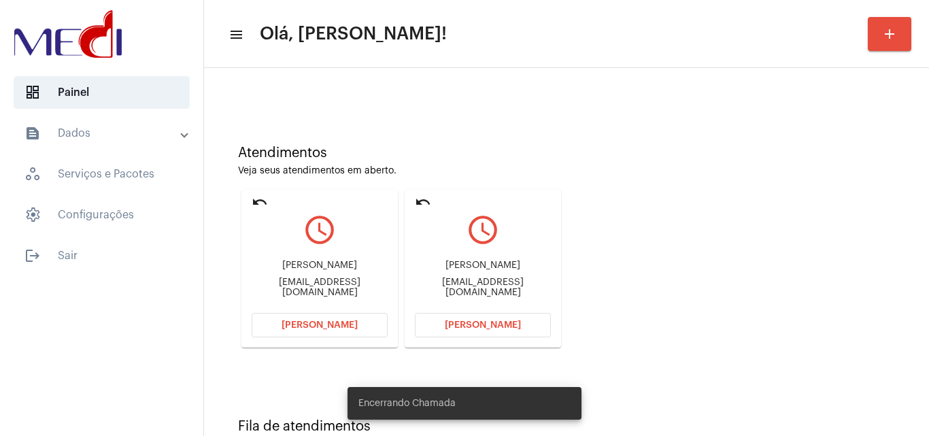
scroll to position [96, 0]
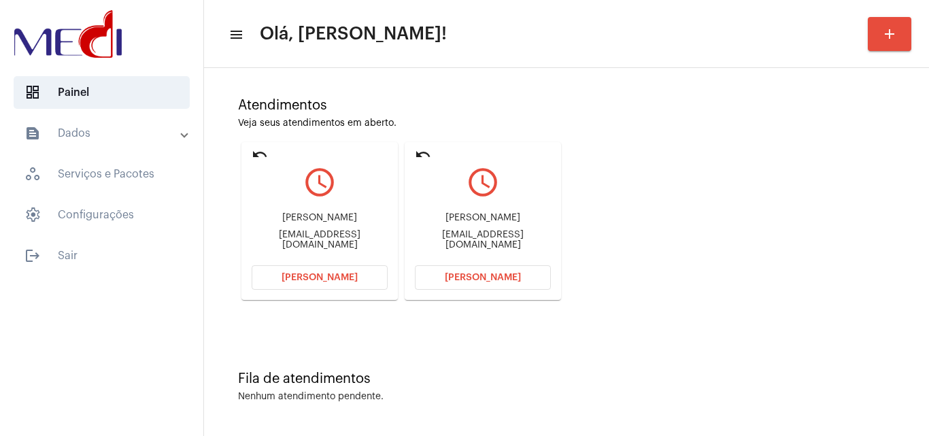
click at [509, 239] on div "[EMAIL_ADDRESS][DOMAIN_NAME]" at bounding box center [483, 240] width 136 height 20
copy mat-card-content "[EMAIL_ADDRESS][DOMAIN_NAME] [PERSON_NAME]"
click at [505, 277] on span "[PERSON_NAME]" at bounding box center [483, 278] width 76 height 10
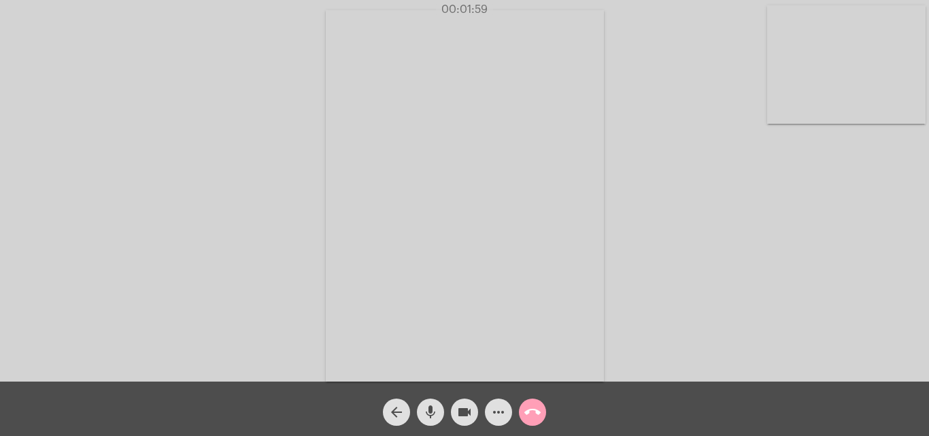
click at [528, 409] on mat-icon "call_end" at bounding box center [532, 412] width 16 height 16
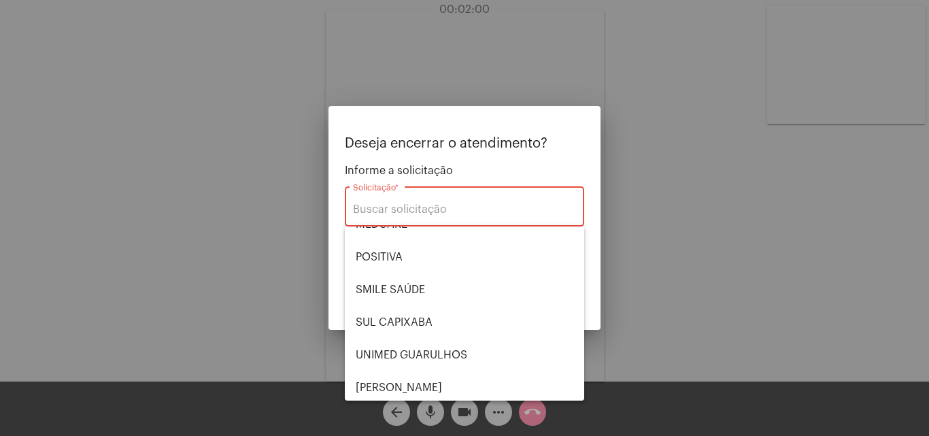
scroll to position [152, 0]
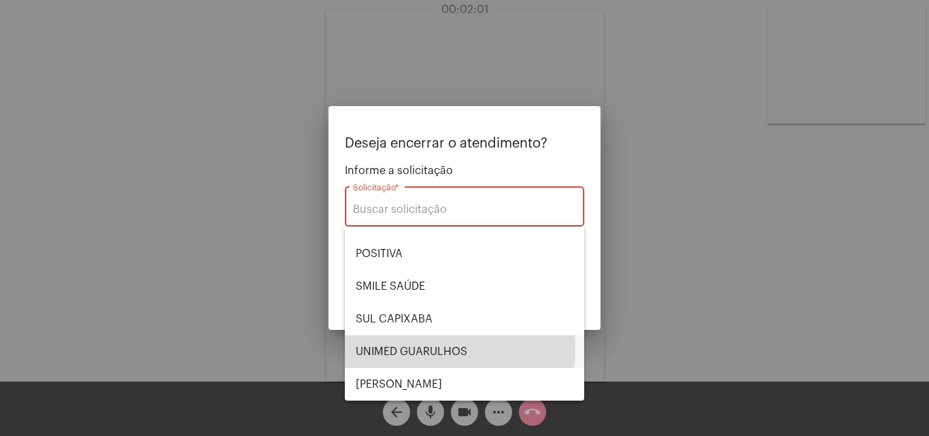
click at [441, 350] on span "UNIMED GUARULHOS" at bounding box center [465, 351] width 218 height 33
type input "UNIMED GUARULHOS"
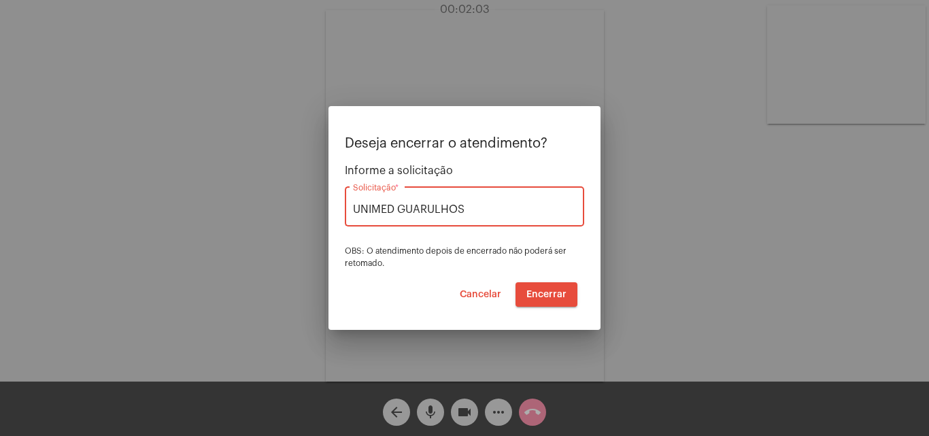
click at [550, 292] on span "Encerrar" at bounding box center [546, 295] width 40 height 10
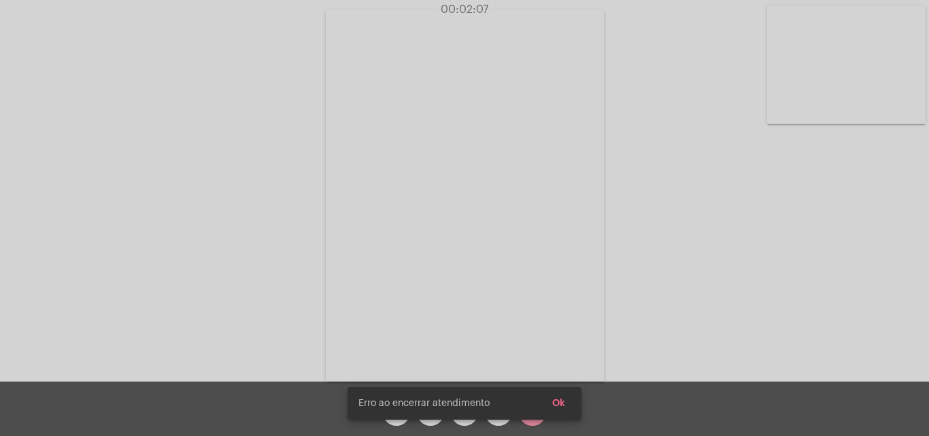
click at [560, 400] on span "Ok" at bounding box center [558, 403] width 13 height 10
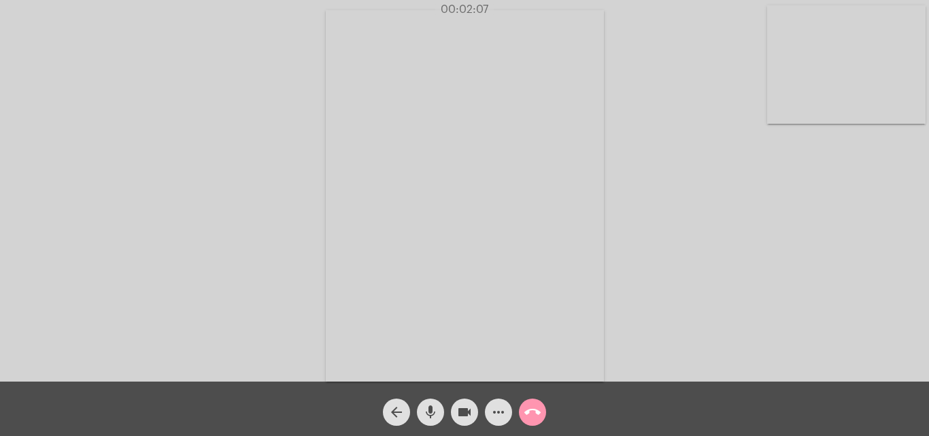
click at [534, 415] on mat-icon "call_end" at bounding box center [532, 412] width 16 height 16
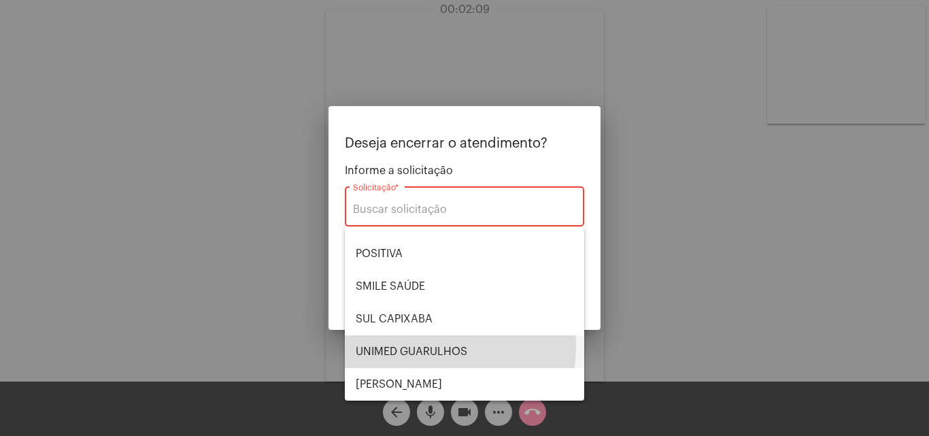
click at [419, 345] on span "UNIMED GUARULHOS" at bounding box center [465, 351] width 218 height 33
type input "UNIMED GUARULHOS"
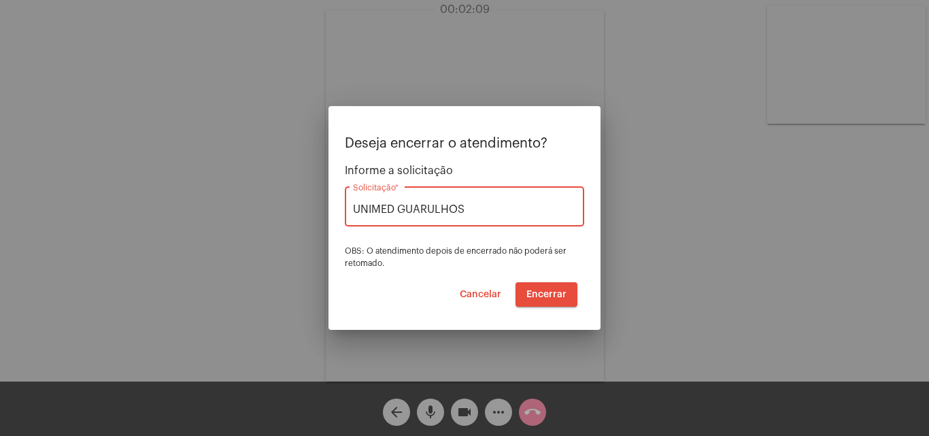
click at [556, 296] on span "Encerrar" at bounding box center [546, 295] width 40 height 10
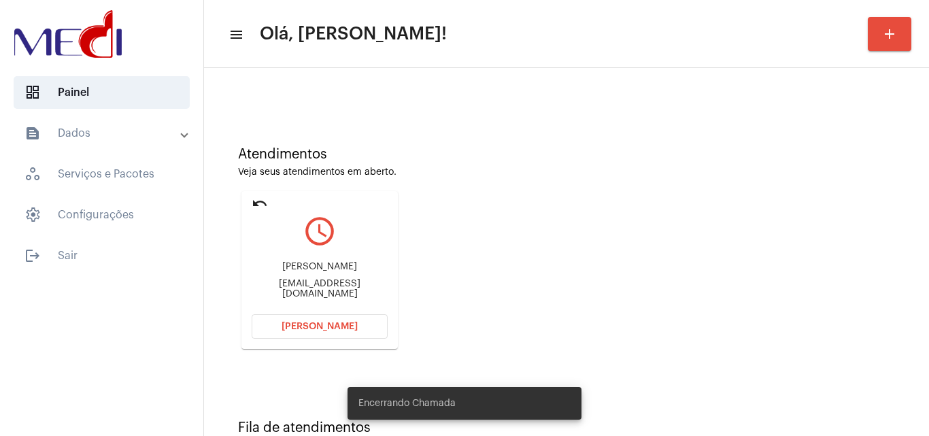
scroll to position [96, 0]
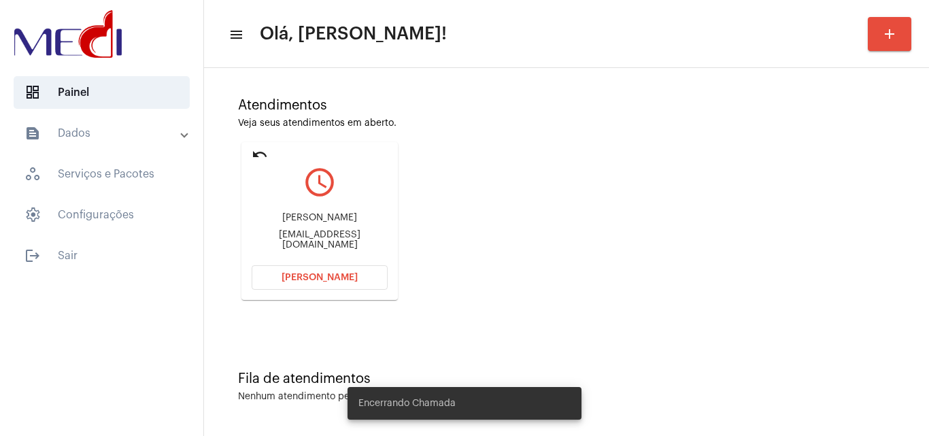
click at [335, 237] on div "[EMAIL_ADDRESS][DOMAIN_NAME]" at bounding box center [320, 240] width 136 height 20
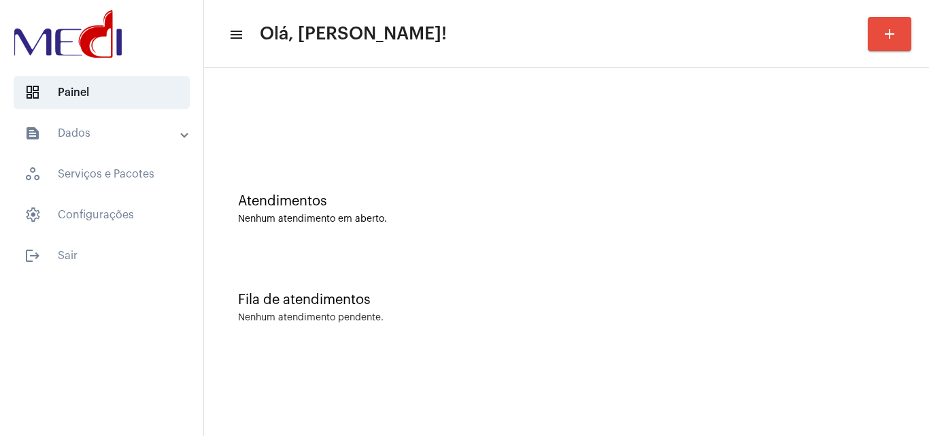
scroll to position [0, 0]
copy mat-card-content "[EMAIL_ADDRESS][DOMAIN_NAME] [PERSON_NAME]"
click at [394, 203] on div "Atendimentos" at bounding box center [566, 201] width 657 height 15
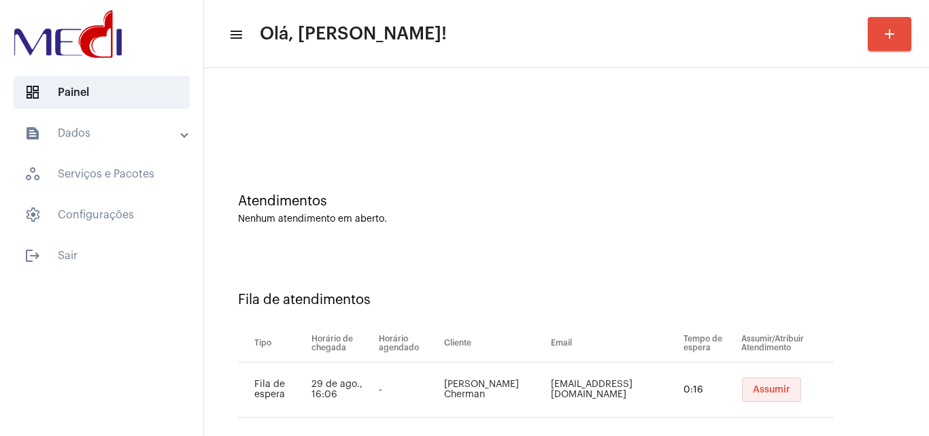
click at [753, 384] on button "Assumir" at bounding box center [771, 389] width 59 height 24
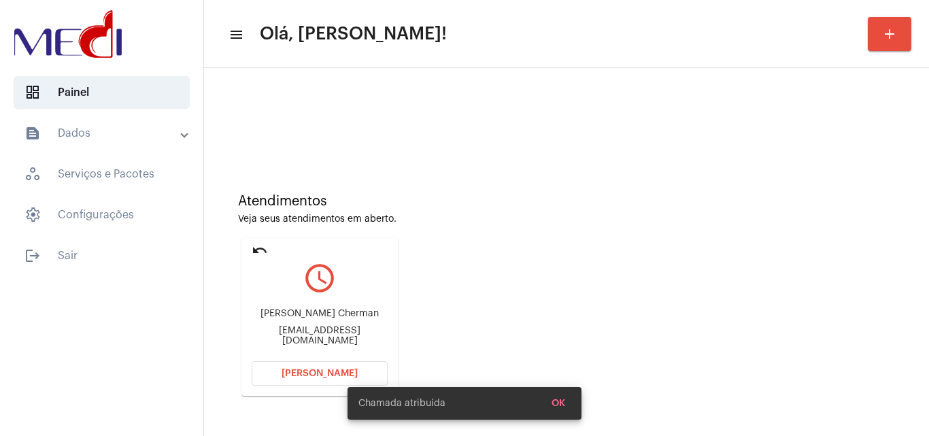
click at [316, 333] on div "[EMAIL_ADDRESS][DOMAIN_NAME]" at bounding box center [320, 336] width 136 height 20
copy mat-card-content "[EMAIL_ADDRESS][DOMAIN_NAME] [PERSON_NAME]"
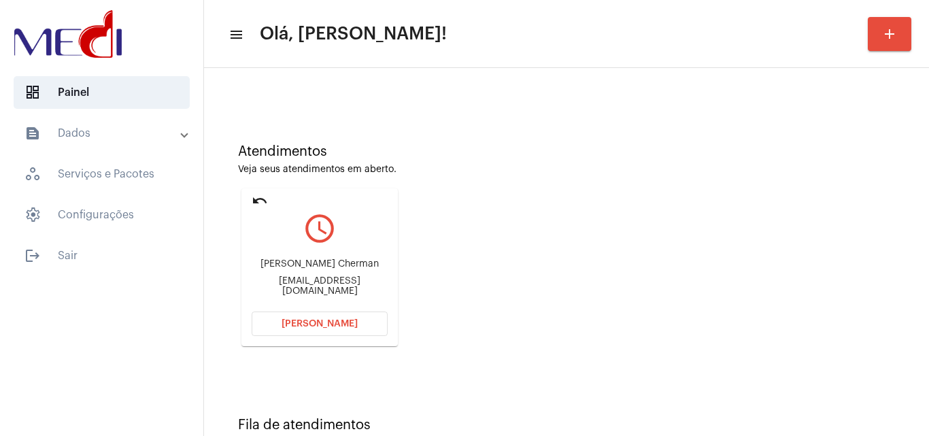
scroll to position [96, 0]
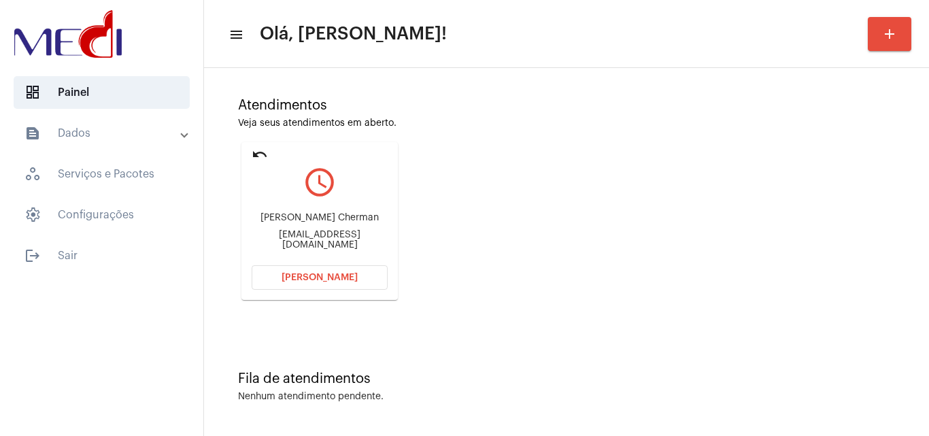
click at [322, 277] on span "[PERSON_NAME]" at bounding box center [320, 278] width 76 height 10
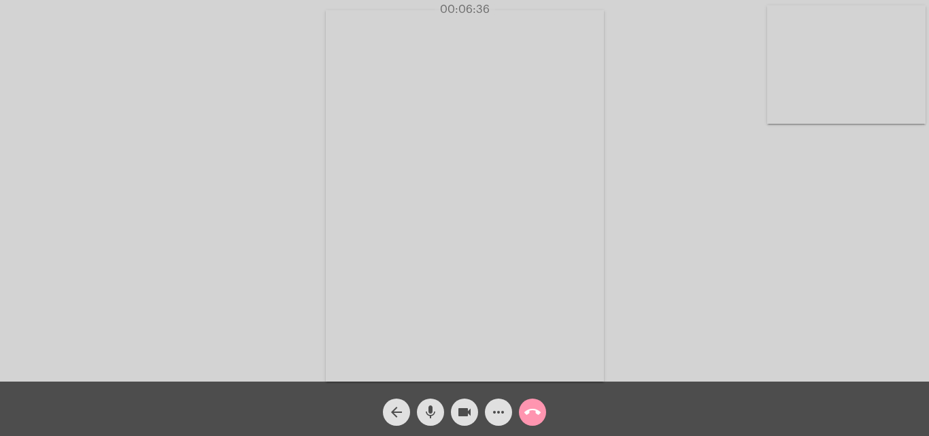
click at [536, 412] on mat-icon "call_end" at bounding box center [532, 412] width 16 height 16
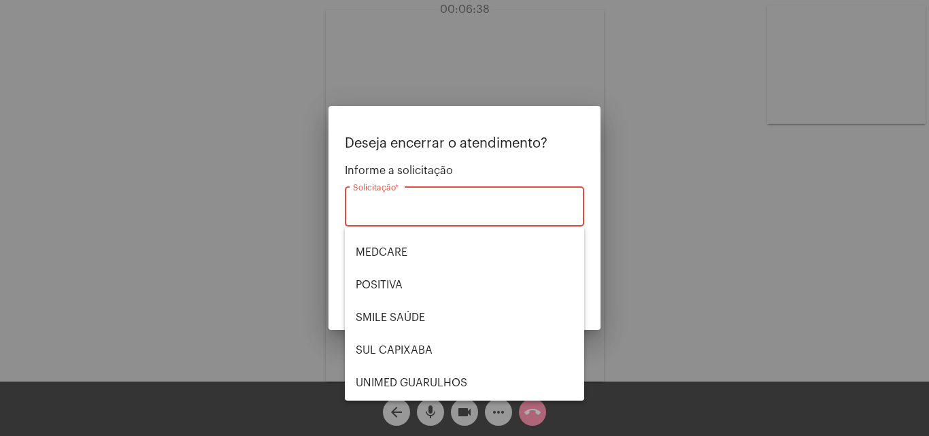
scroll to position [136, 0]
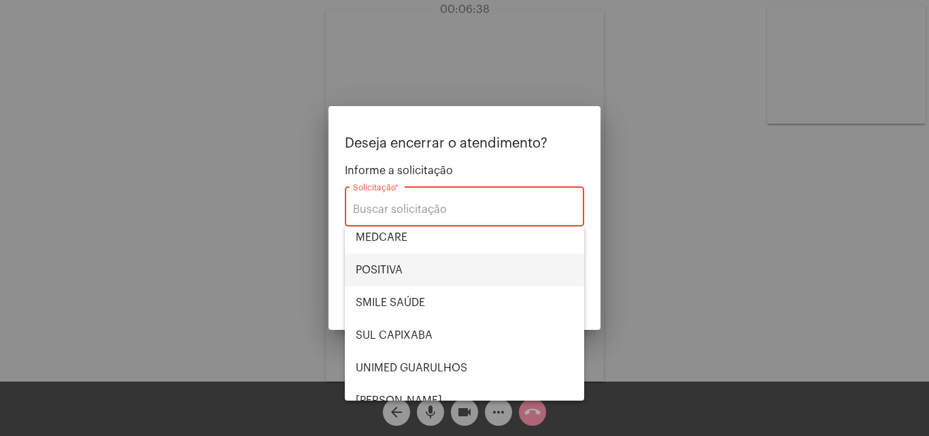
click at [402, 274] on span "POSITIVA" at bounding box center [465, 270] width 218 height 33
type input "POSITIVA"
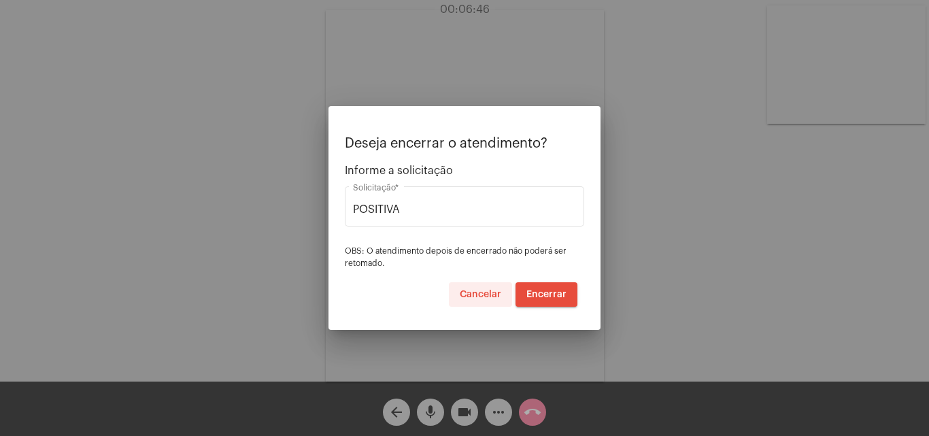
drag, startPoint x: 494, startPoint y: 290, endPoint x: 414, endPoint y: 384, distance: 123.5
click at [482, 298] on span "Cancelar" at bounding box center [480, 295] width 41 height 10
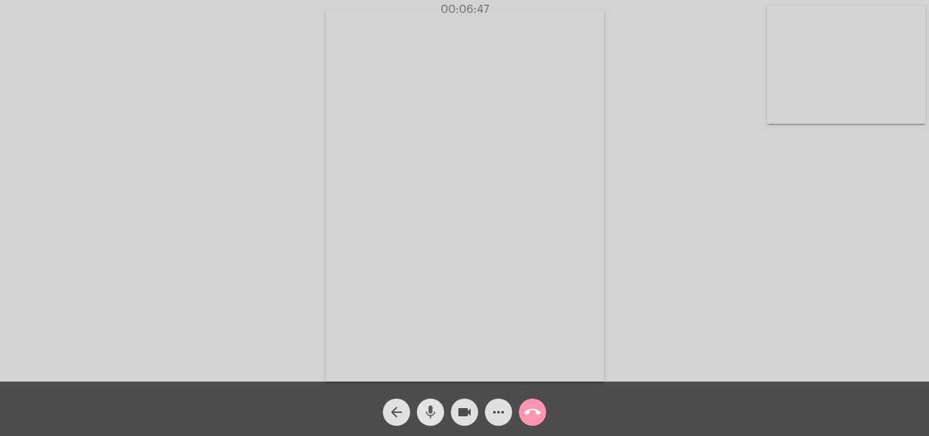
click at [422, 411] on button "mic" at bounding box center [430, 411] width 27 height 27
click at [428, 409] on mat-icon "mic_off" at bounding box center [430, 412] width 16 height 16
click at [536, 407] on mat-icon "call_end" at bounding box center [532, 412] width 16 height 16
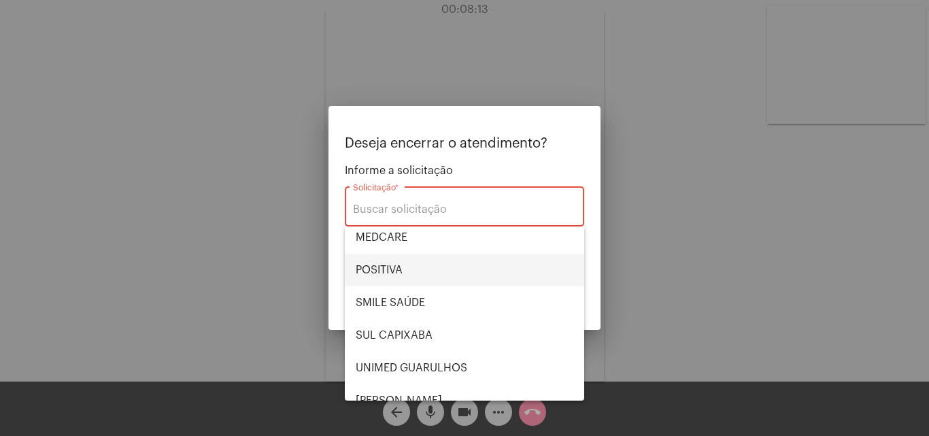
click at [420, 258] on span "POSITIVA" at bounding box center [465, 270] width 218 height 33
type input "POSITIVA"
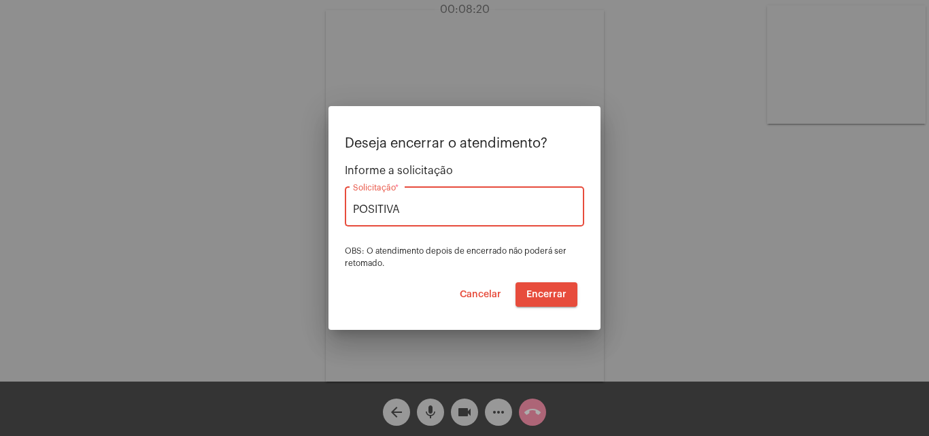
click at [550, 292] on span "Encerrar" at bounding box center [546, 295] width 40 height 10
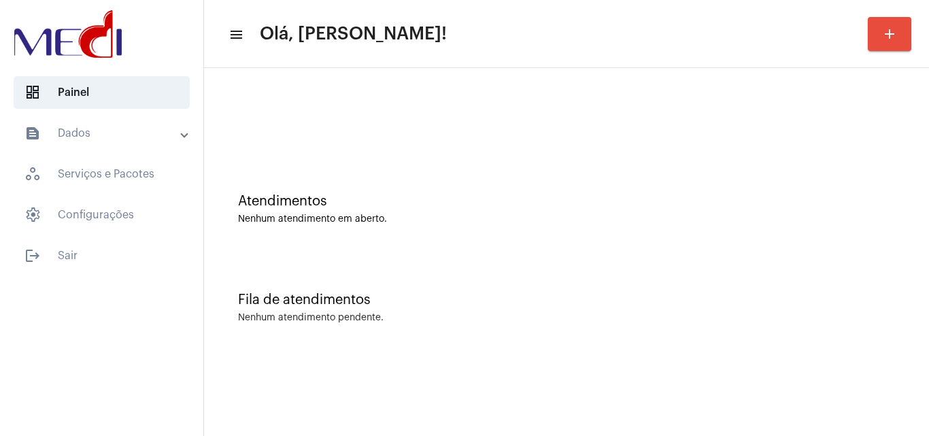
click at [813, 254] on div "Fila de atendimentos Nenhum atendimento pendente." at bounding box center [566, 301] width 711 height 99
